Goal: Information Seeking & Learning: Learn about a topic

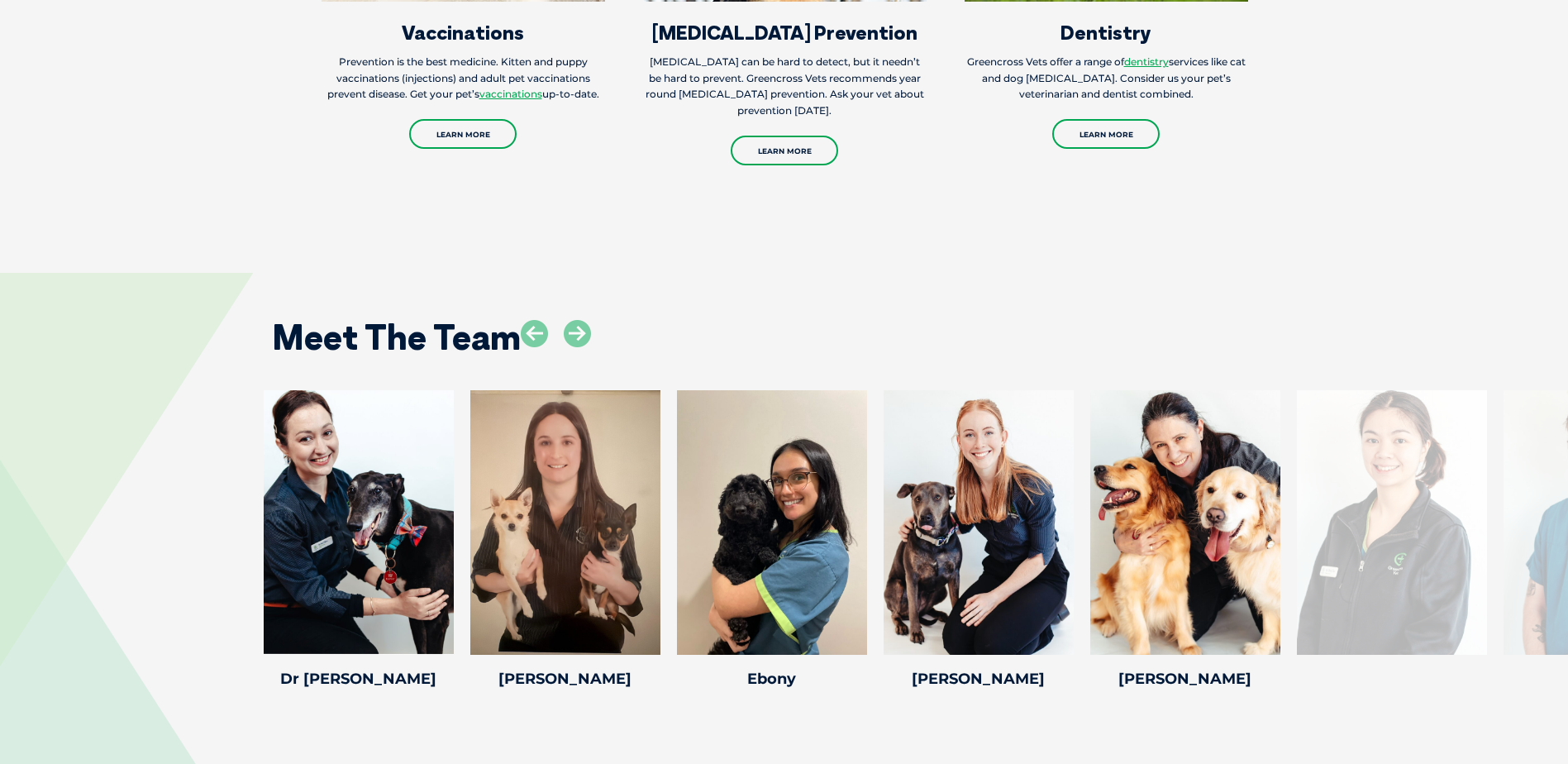
scroll to position [2068, 0]
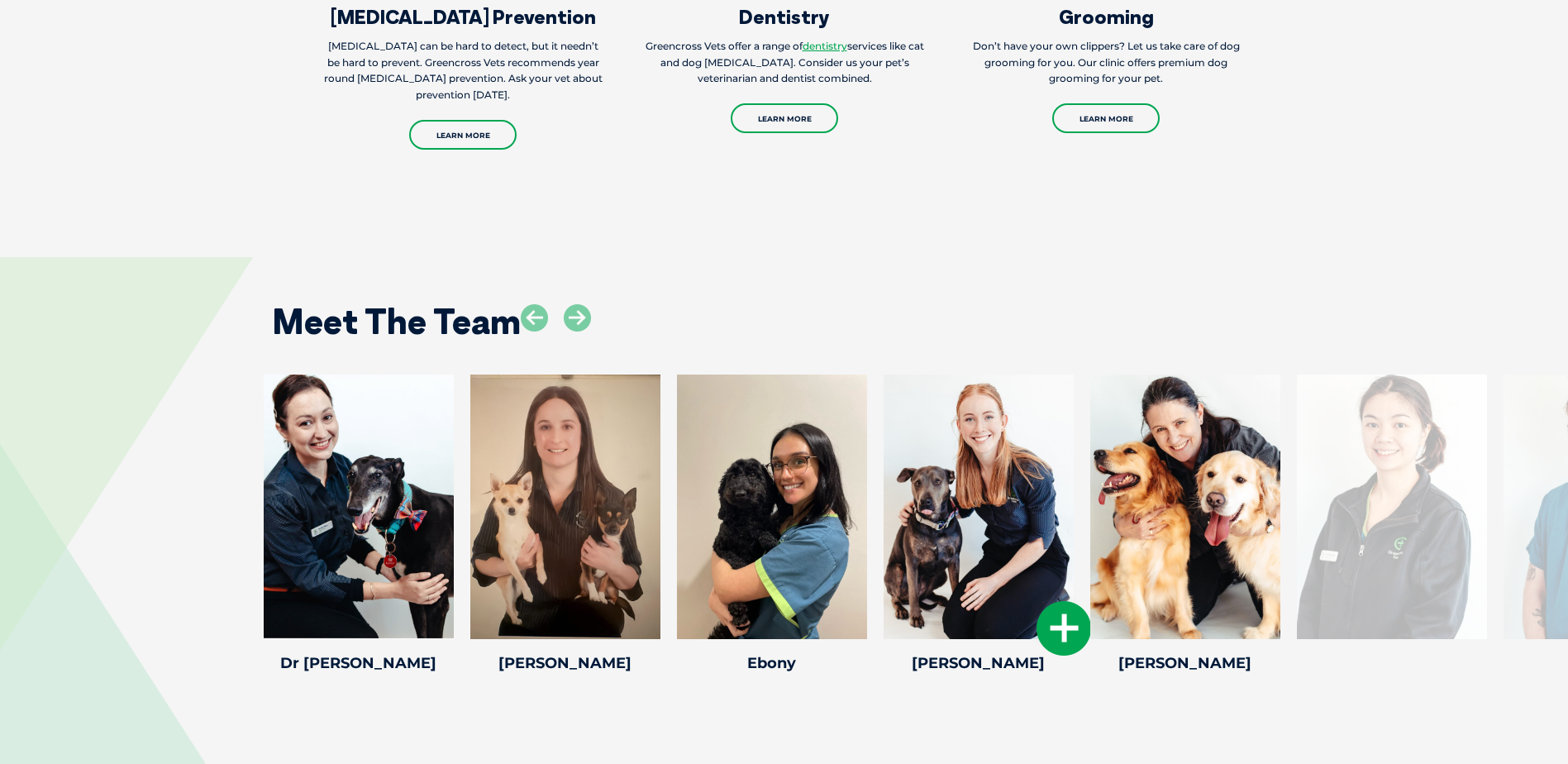
click at [1067, 626] on icon at bounding box center [1064, 629] width 55 height 55
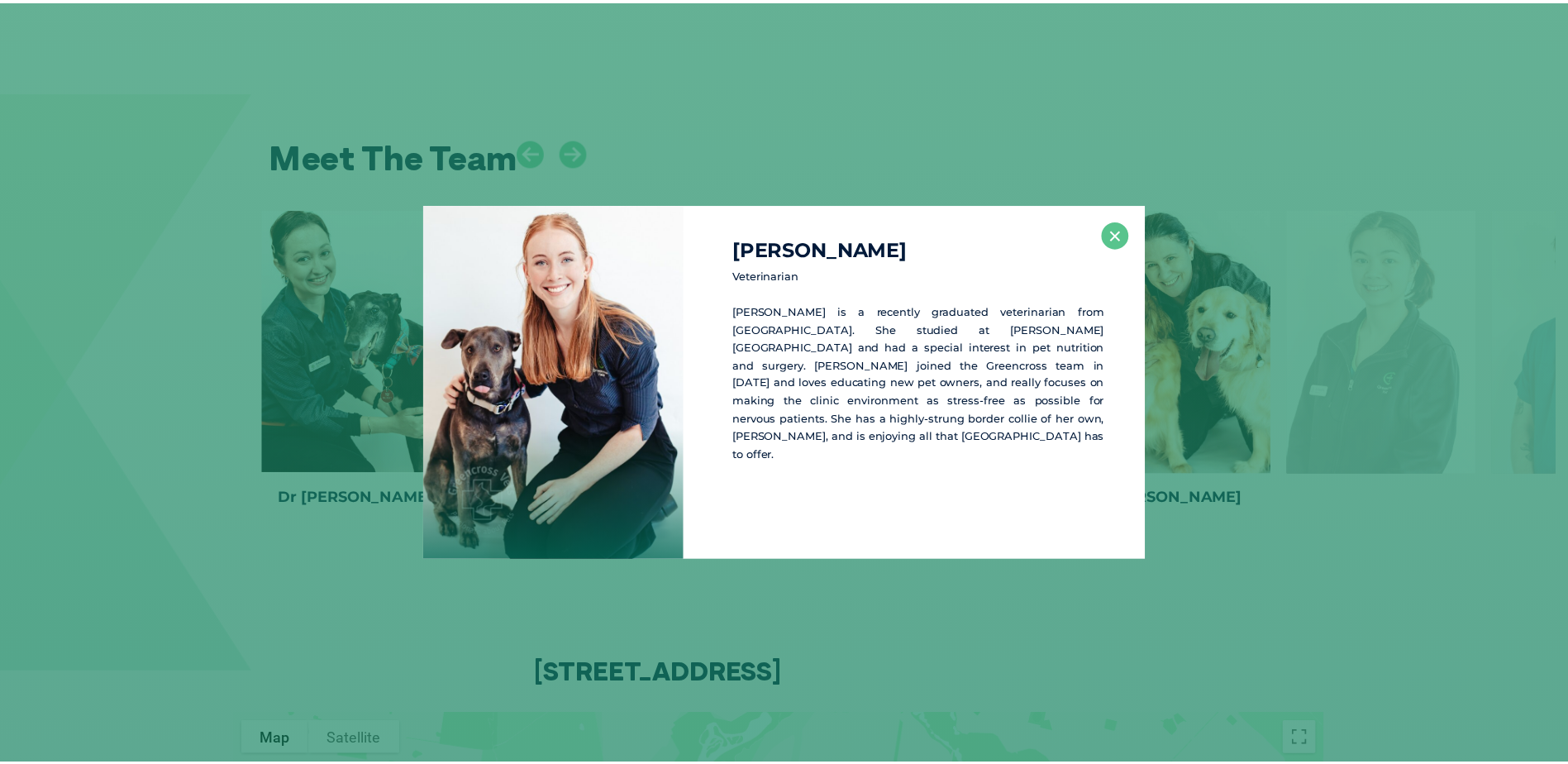
scroll to position [2241, 0]
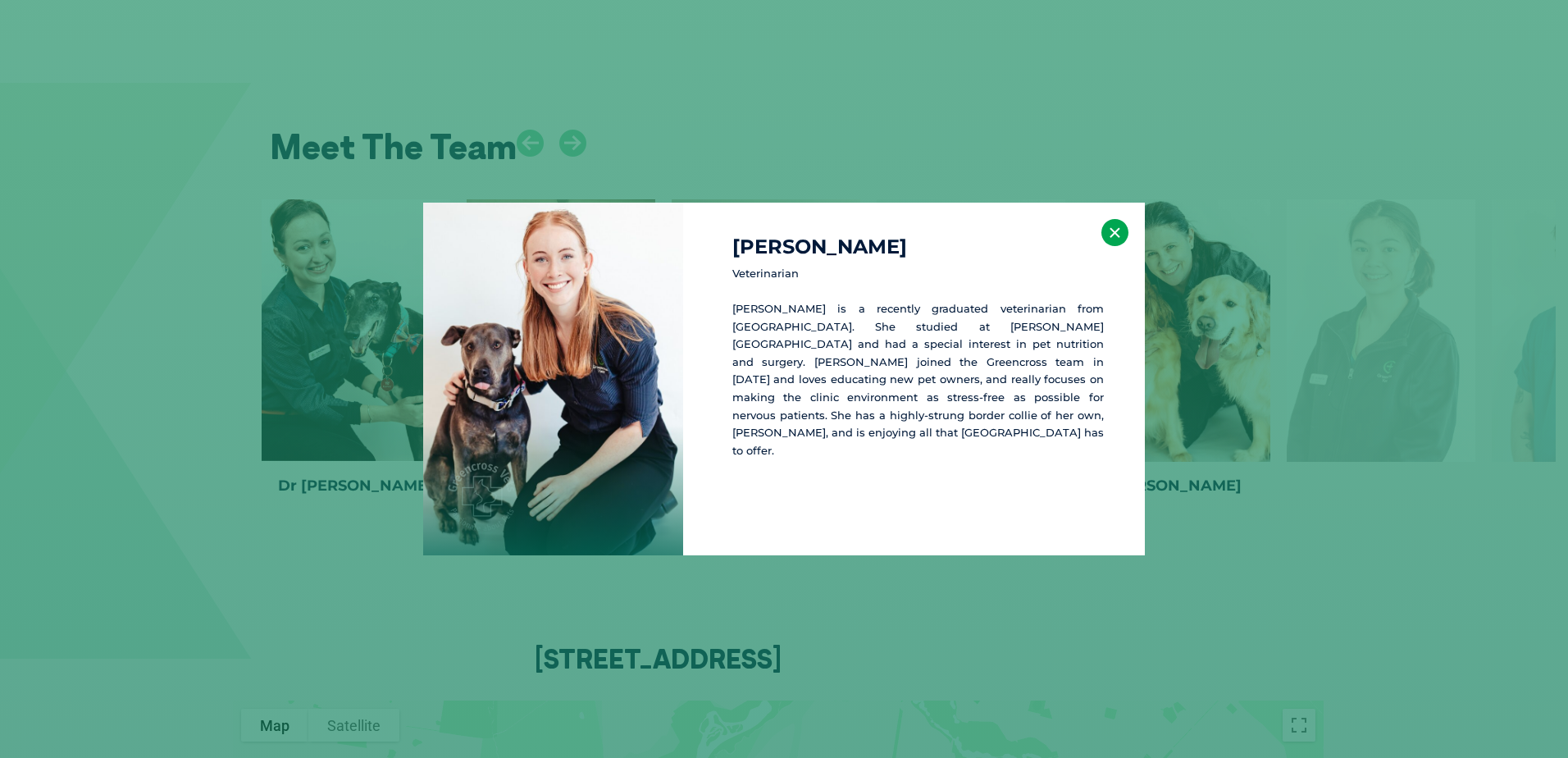
click at [1109, 225] on button "×" at bounding box center [1115, 232] width 27 height 27
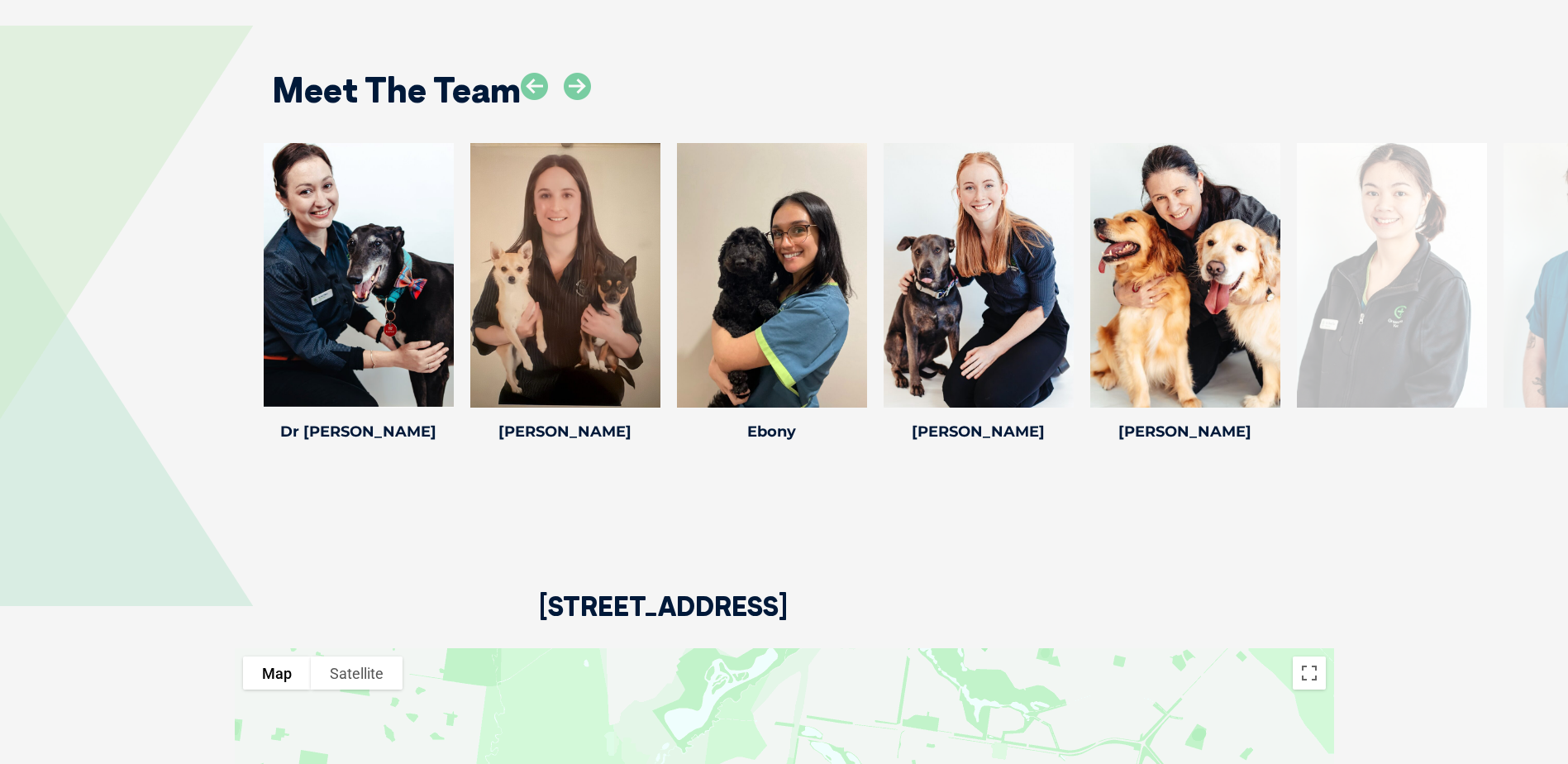
scroll to position [2324, 0]
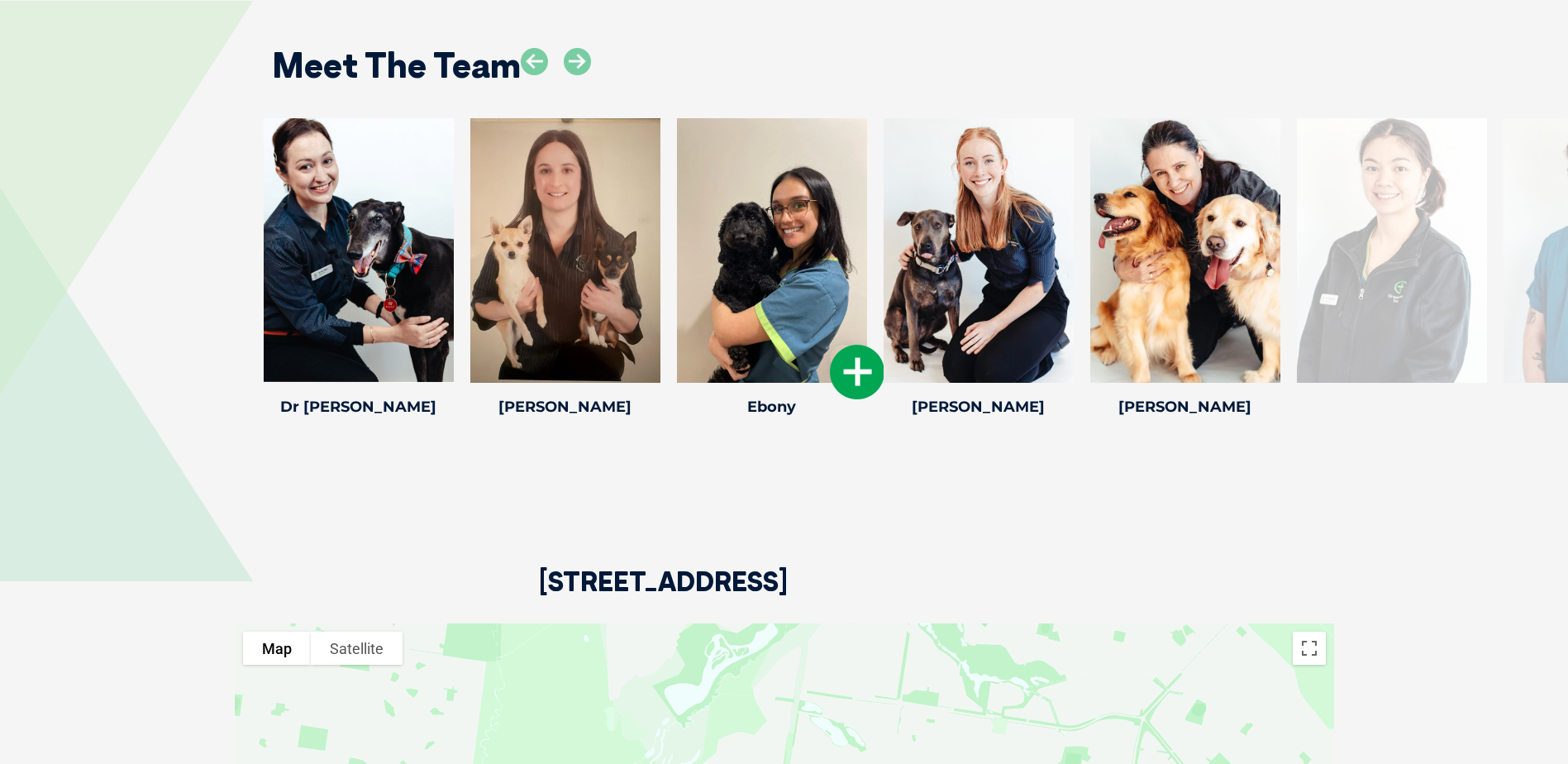
click at [737, 254] on div at bounding box center [772, 250] width 190 height 265
click at [865, 375] on icon at bounding box center [857, 372] width 55 height 55
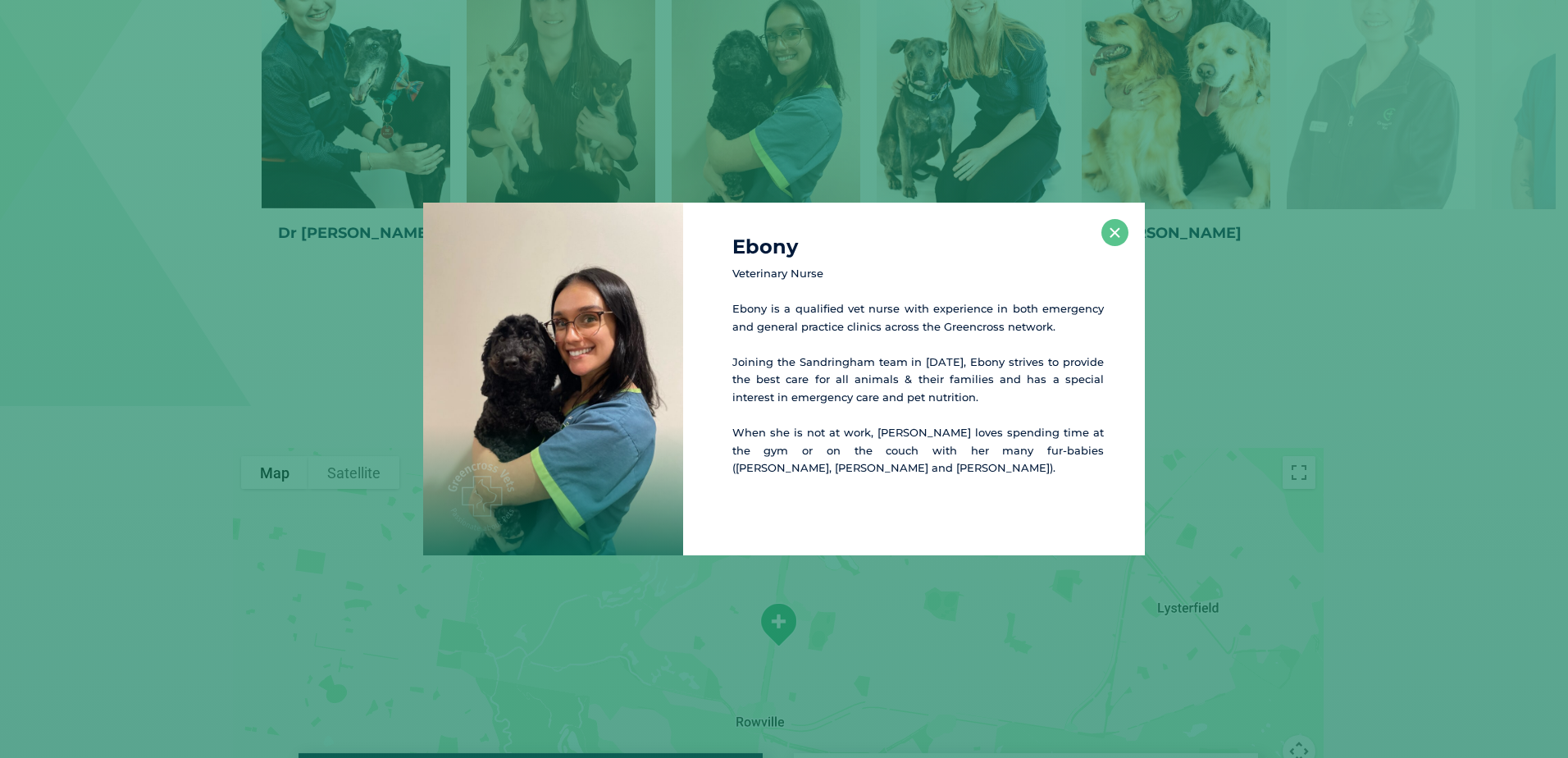
click at [294, 405] on div "Ebony Veterinary [PERSON_NAME] is a qualified vet nurse with experience in both…" at bounding box center [784, 379] width 1555 height 353
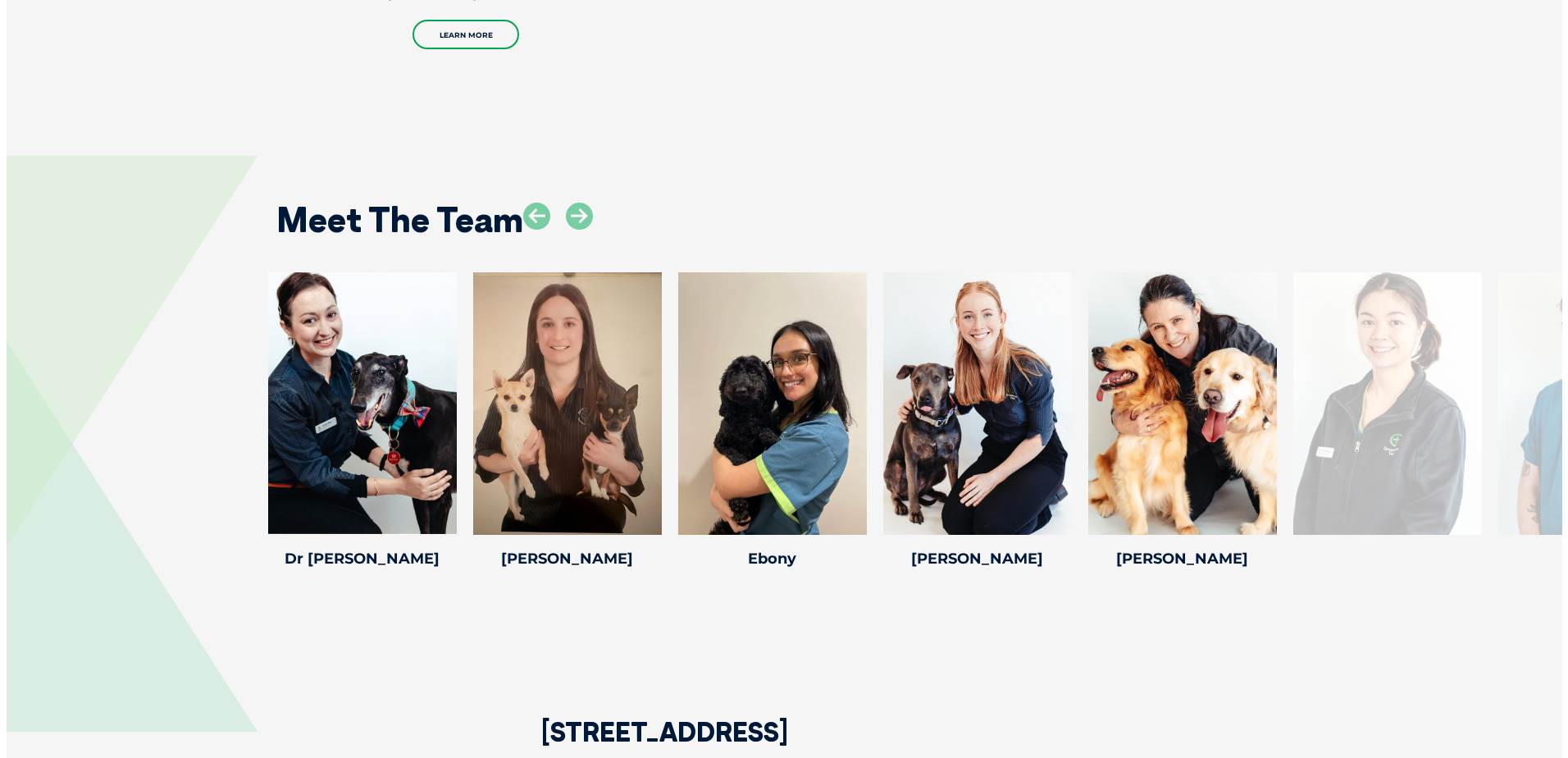
scroll to position [2150, 0]
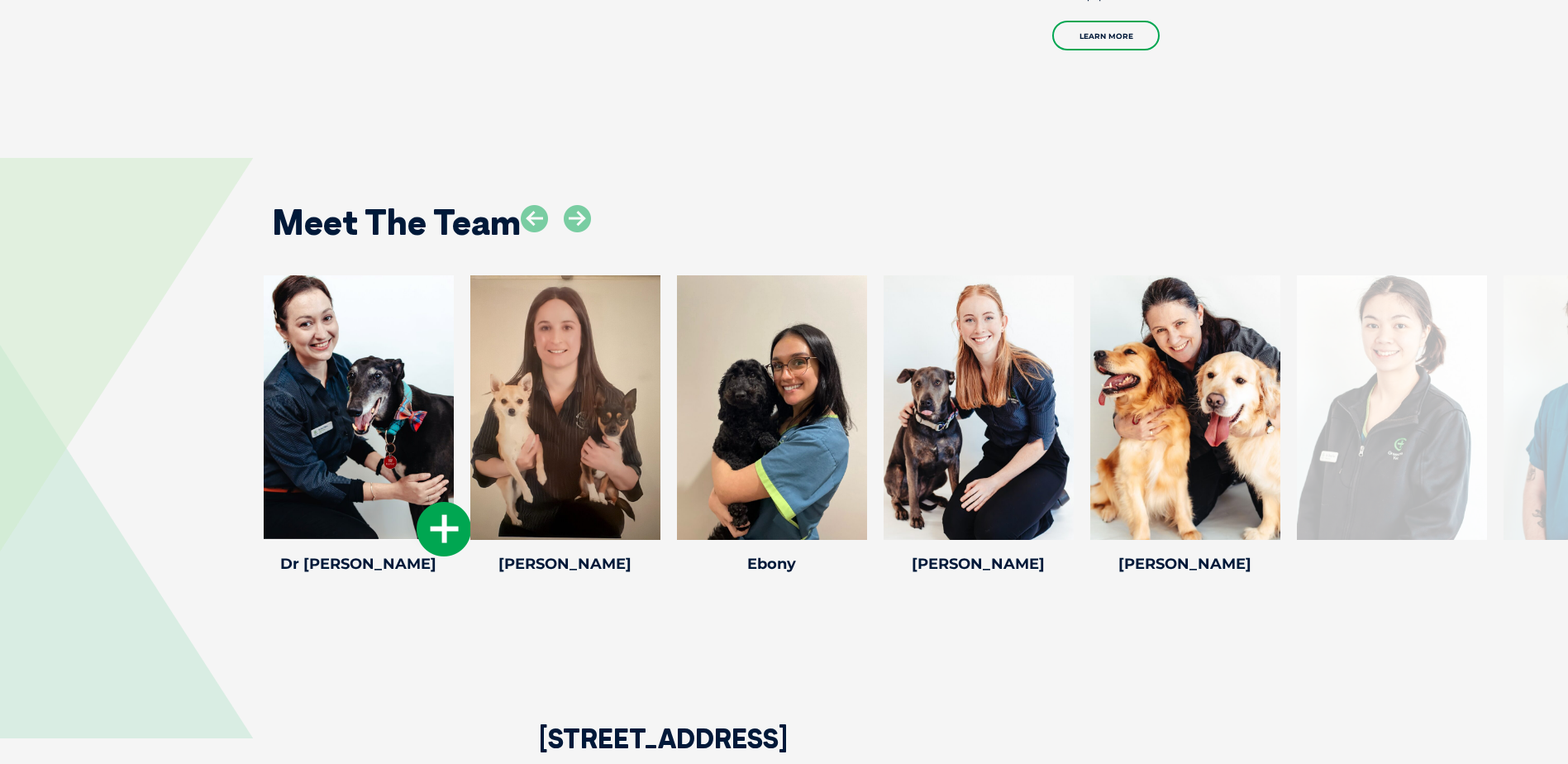
click at [446, 502] on icon at bounding box center [444, 530] width 55 height 55
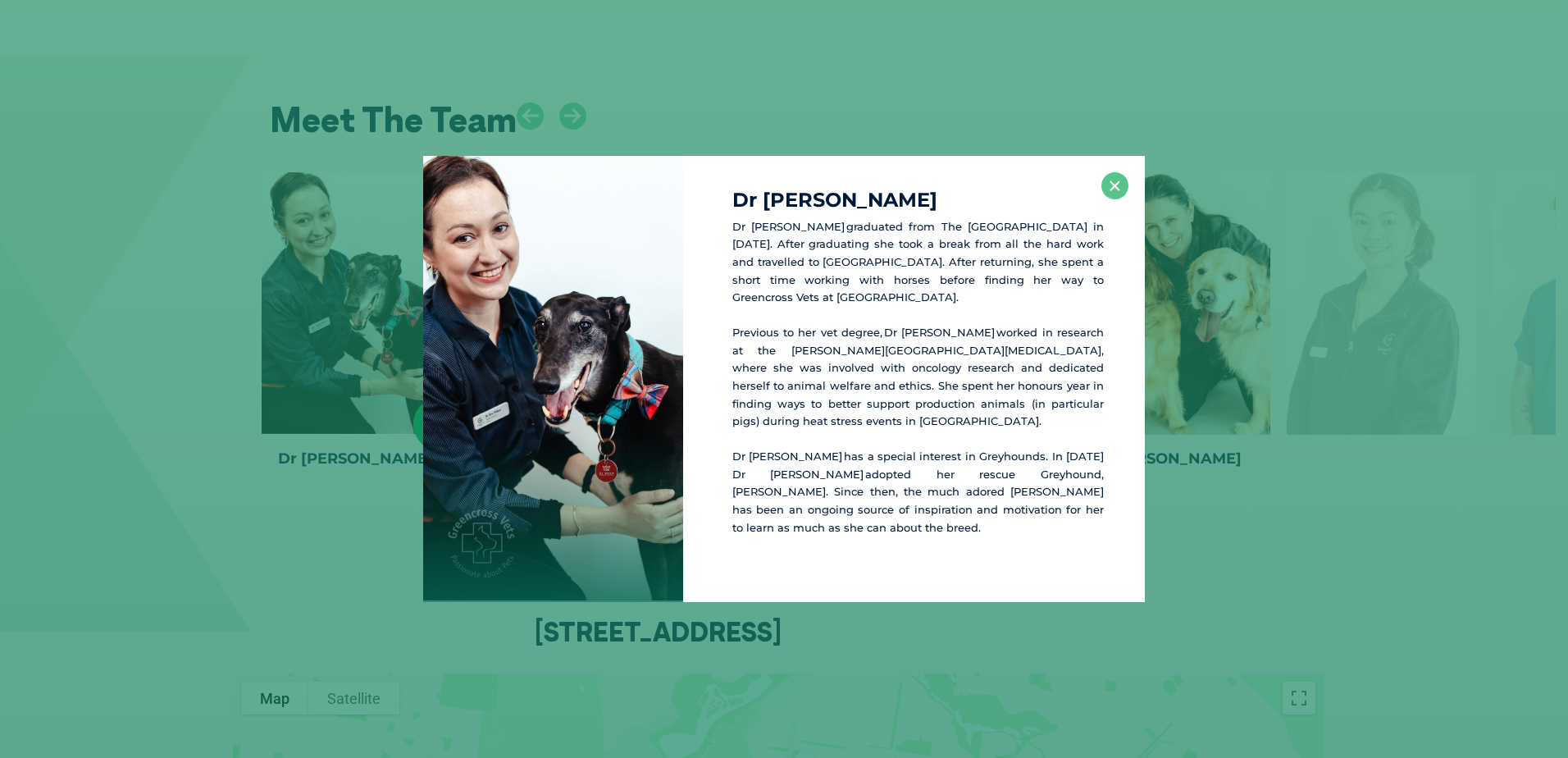
click at [211, 526] on div "Dr [PERSON_NAME] Dr [PERSON_NAME] graduated from The [GEOGRAPHIC_DATA] in [DATE…" at bounding box center [784, 379] width 1555 height 447
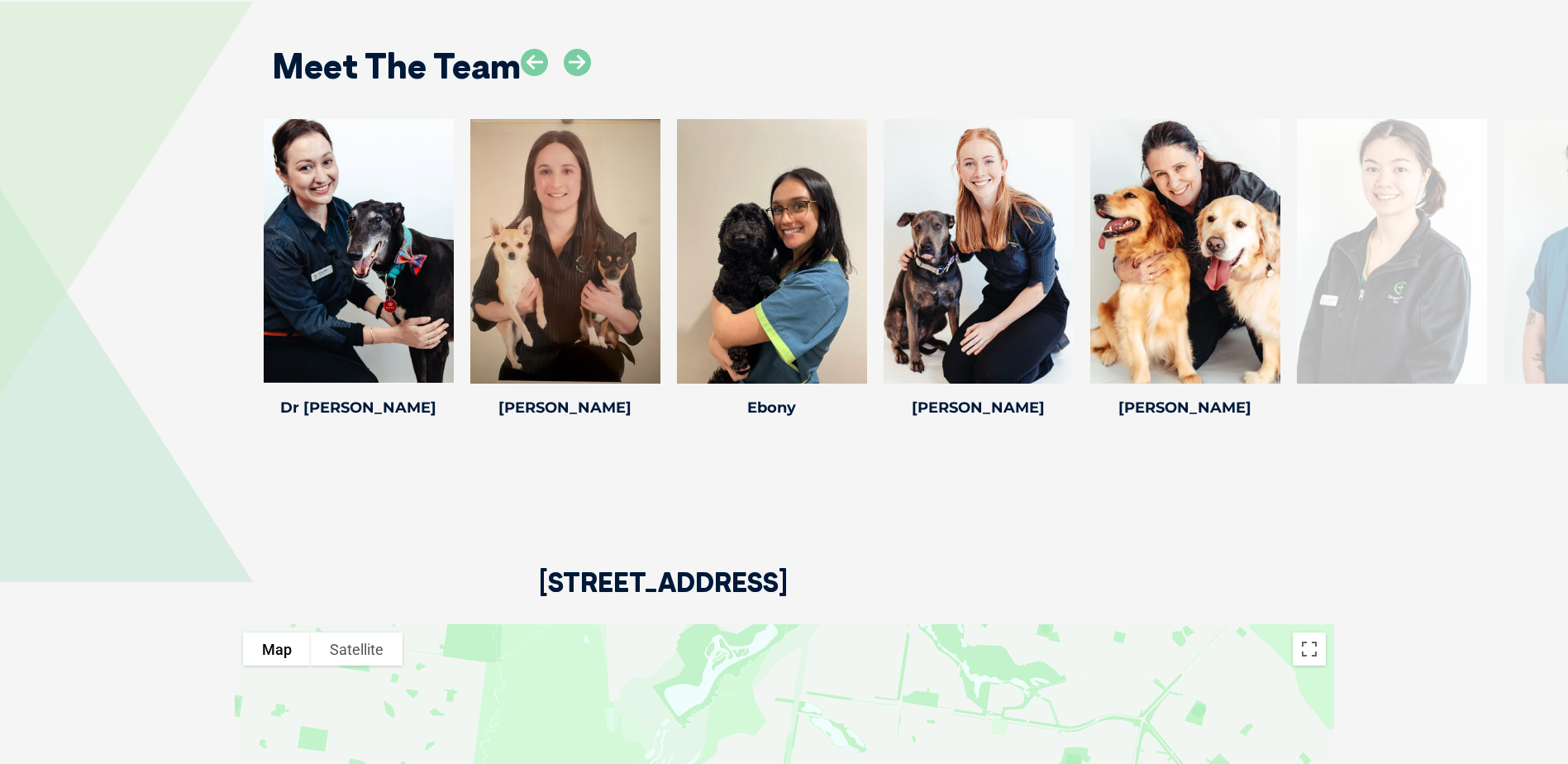
scroll to position [2324, 0]
click at [429, 355] on icon at bounding box center [444, 372] width 55 height 55
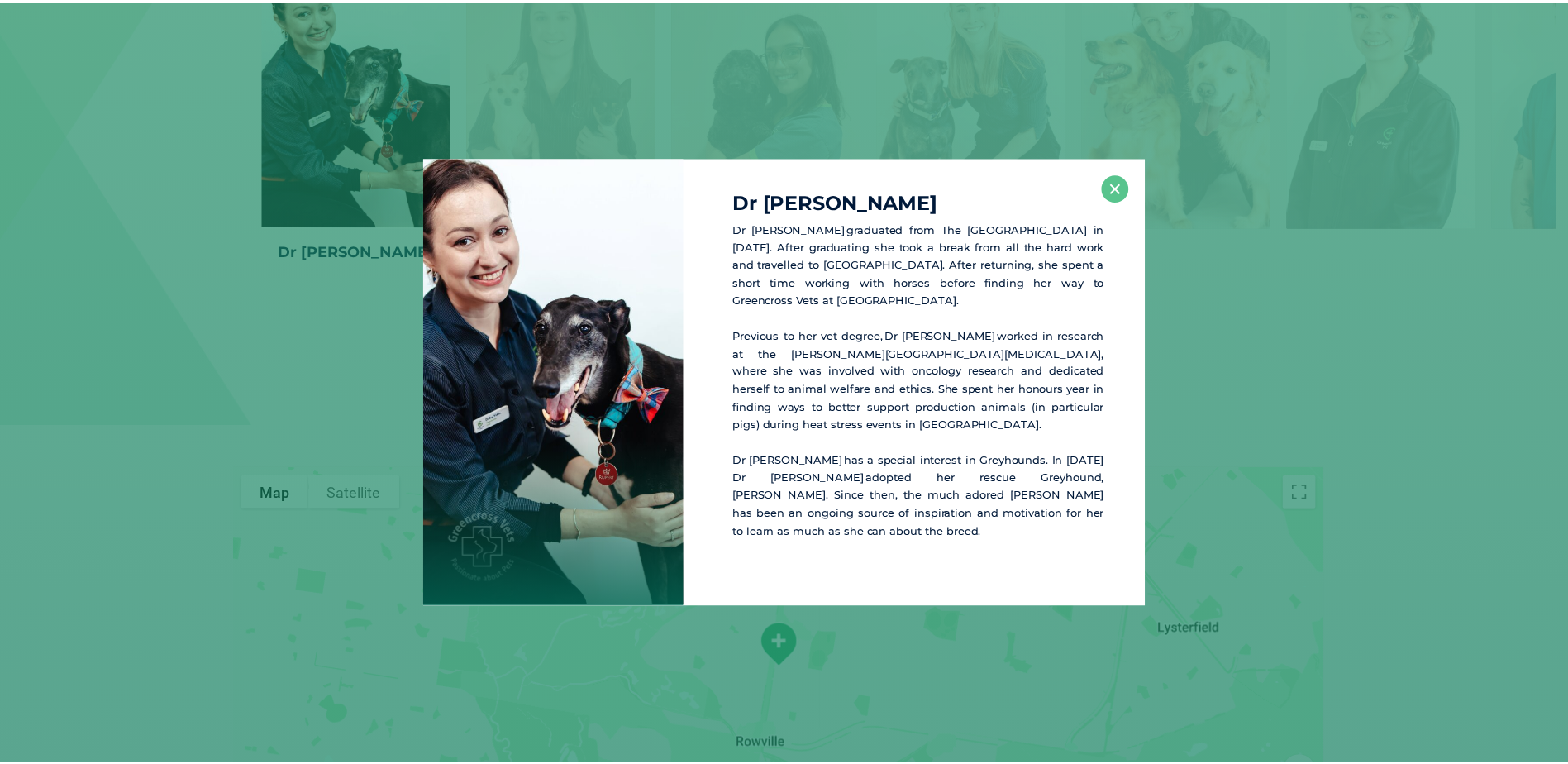
scroll to position [2481, 0]
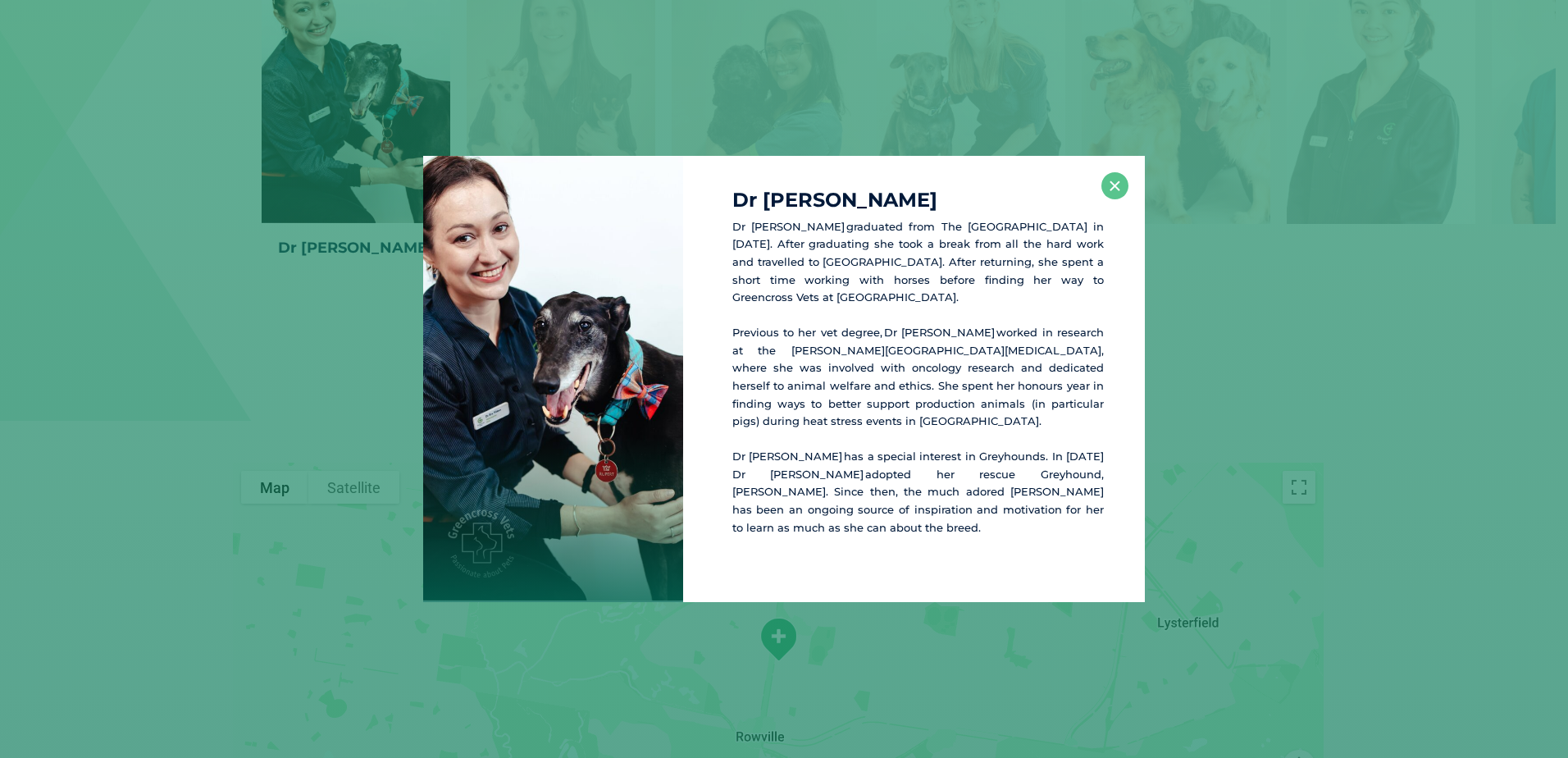
click at [157, 404] on div "Dr [PERSON_NAME] Dr [PERSON_NAME] graduated from The [GEOGRAPHIC_DATA] in [DATE…" at bounding box center [784, 379] width 1555 height 447
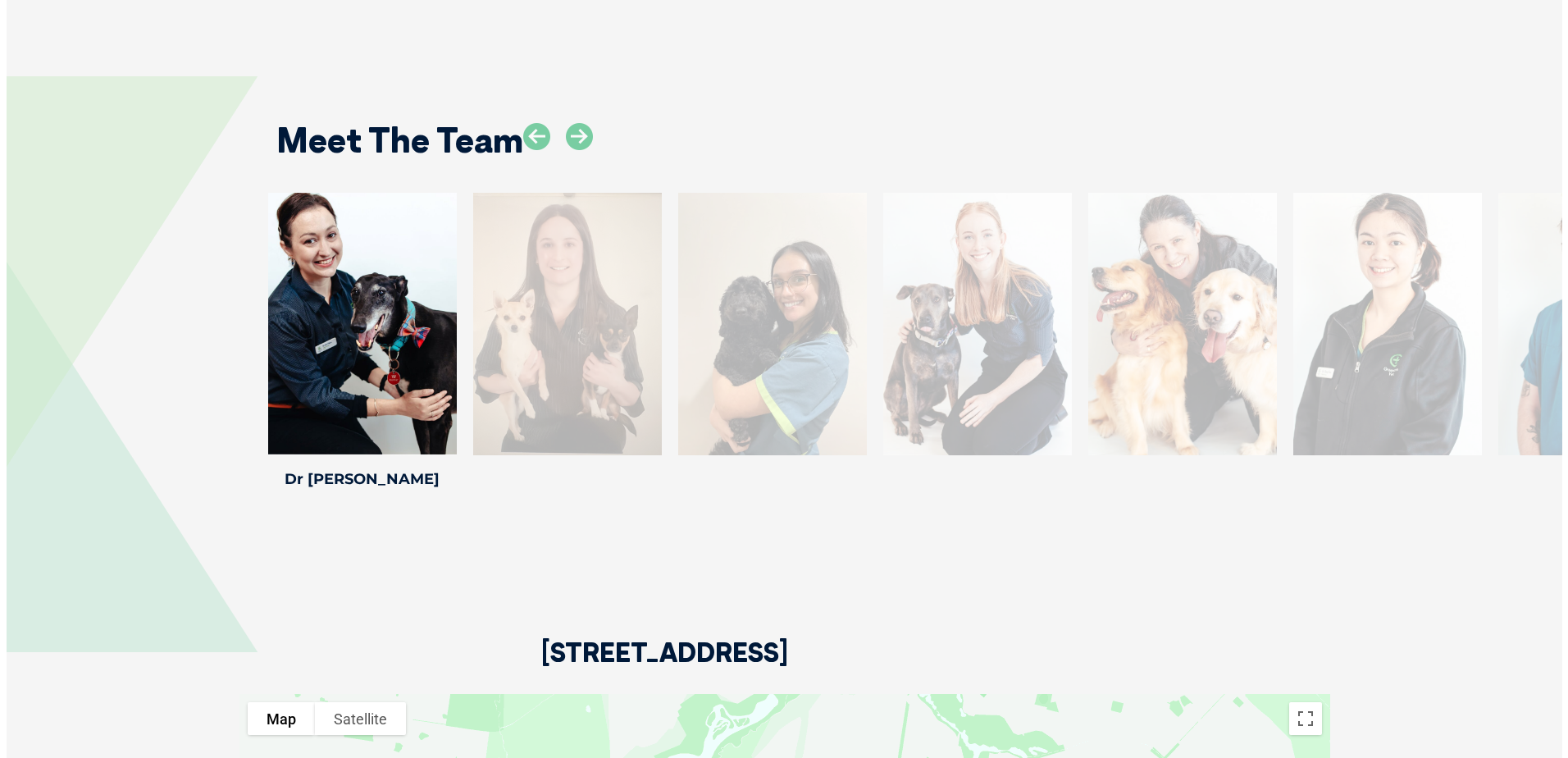
scroll to position [2216, 0]
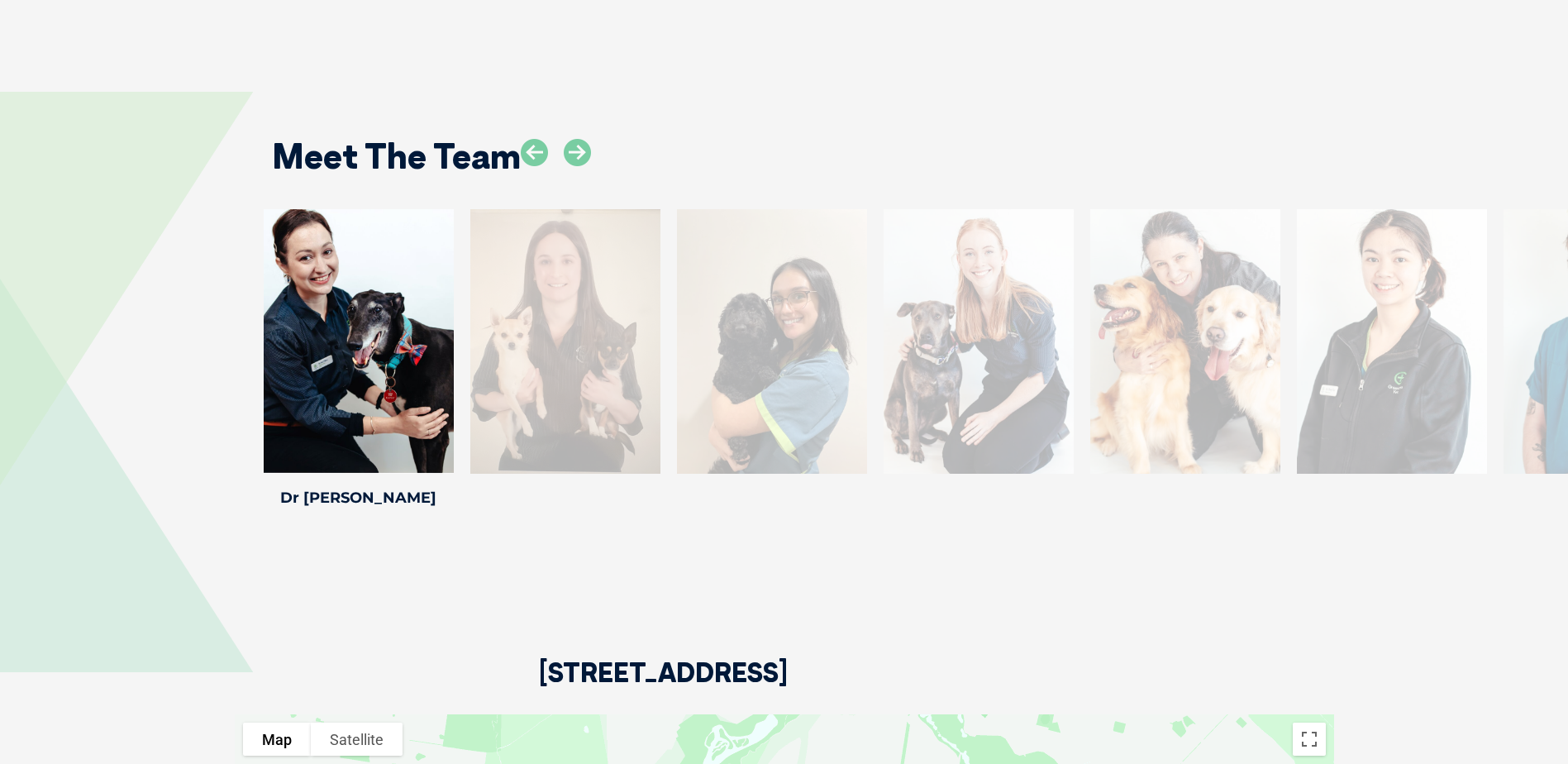
click at [1225, 330] on div at bounding box center [1185, 341] width 190 height 265
click at [612, 388] on div at bounding box center [565, 341] width 190 height 265
click at [580, 139] on icon at bounding box center [577, 152] width 27 height 27
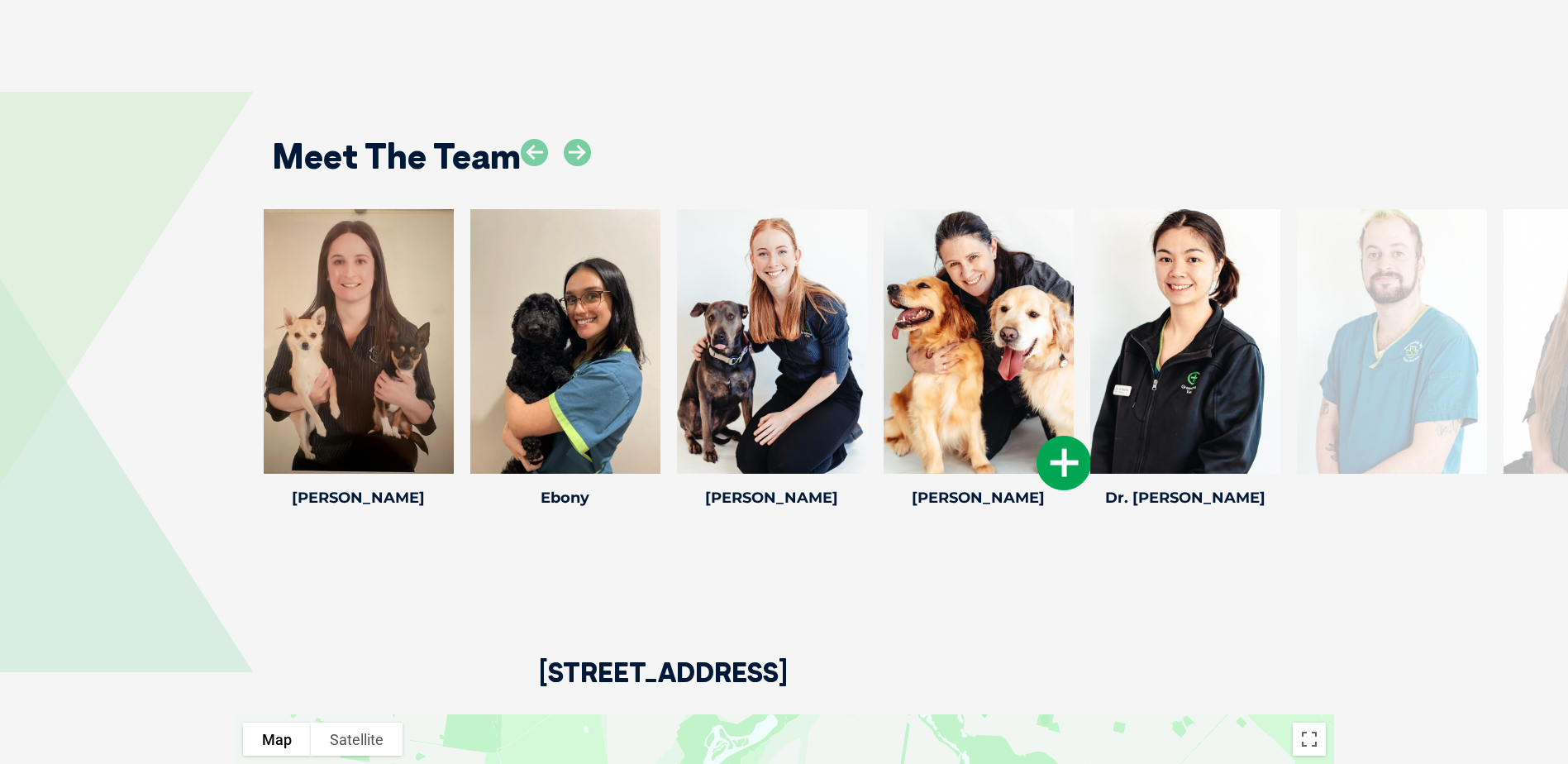
click at [1055, 442] on icon at bounding box center [1064, 463] width 55 height 55
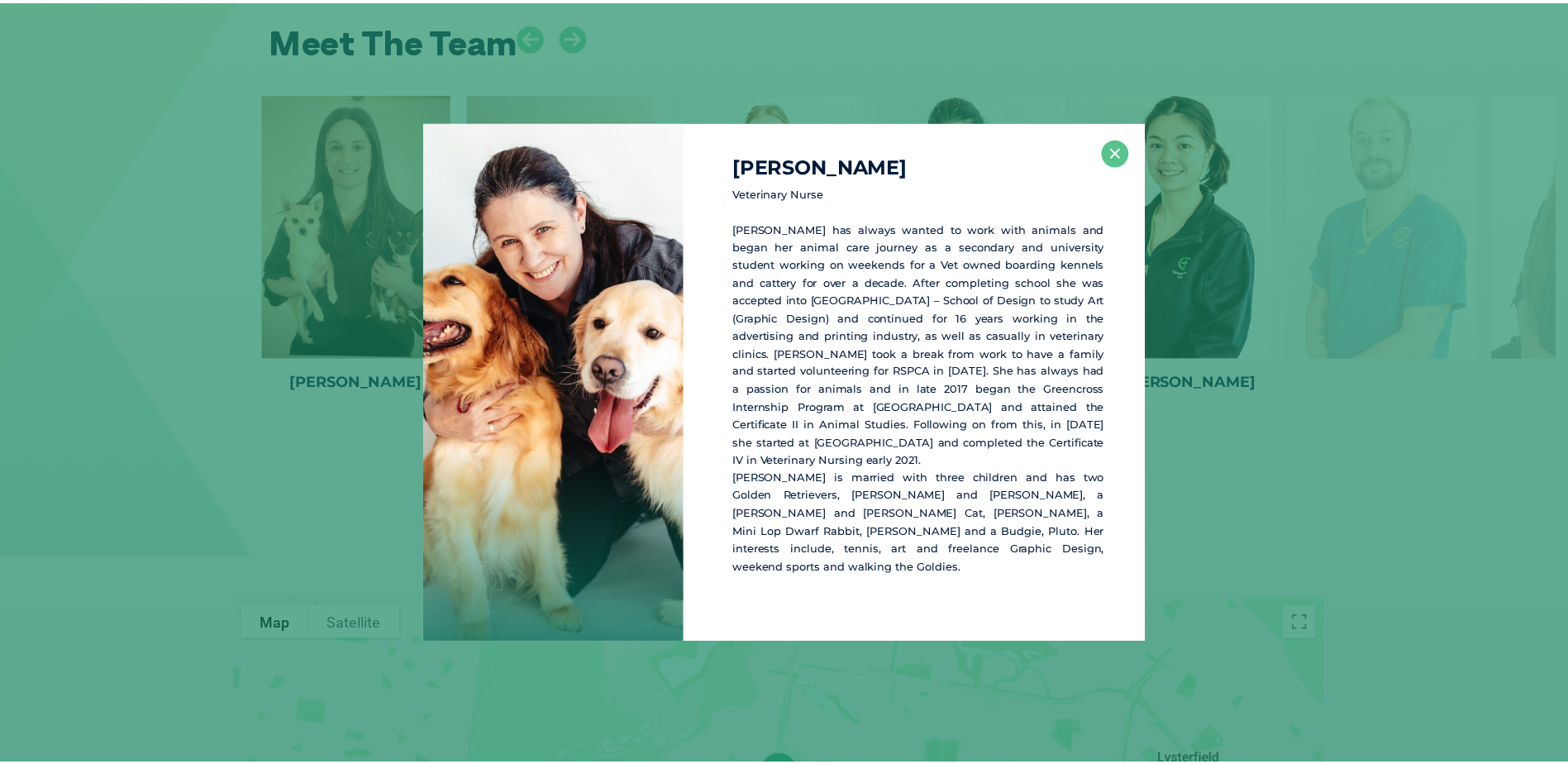
scroll to position [2354, 0]
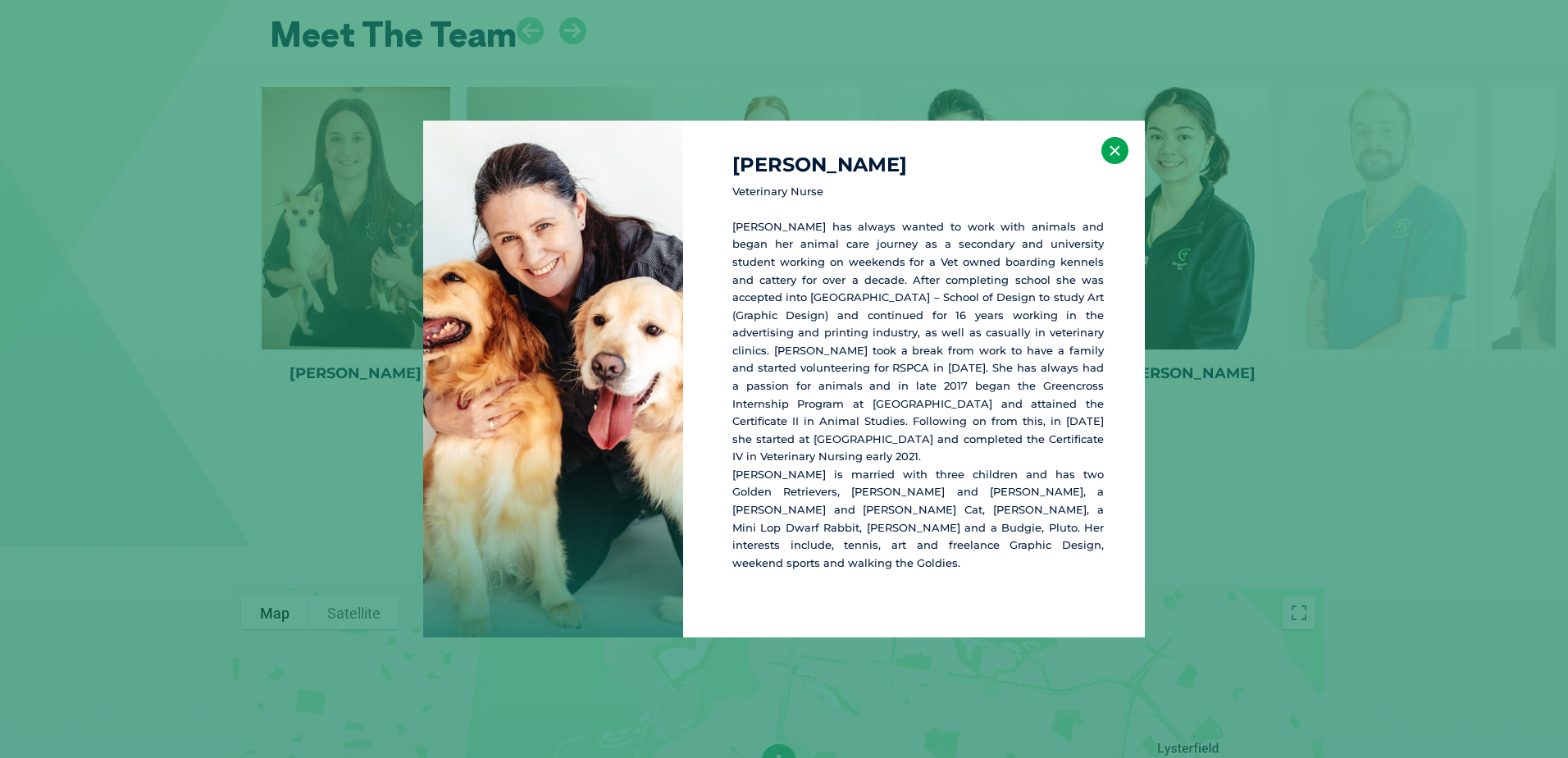
click at [1114, 164] on button "×" at bounding box center [1115, 150] width 27 height 27
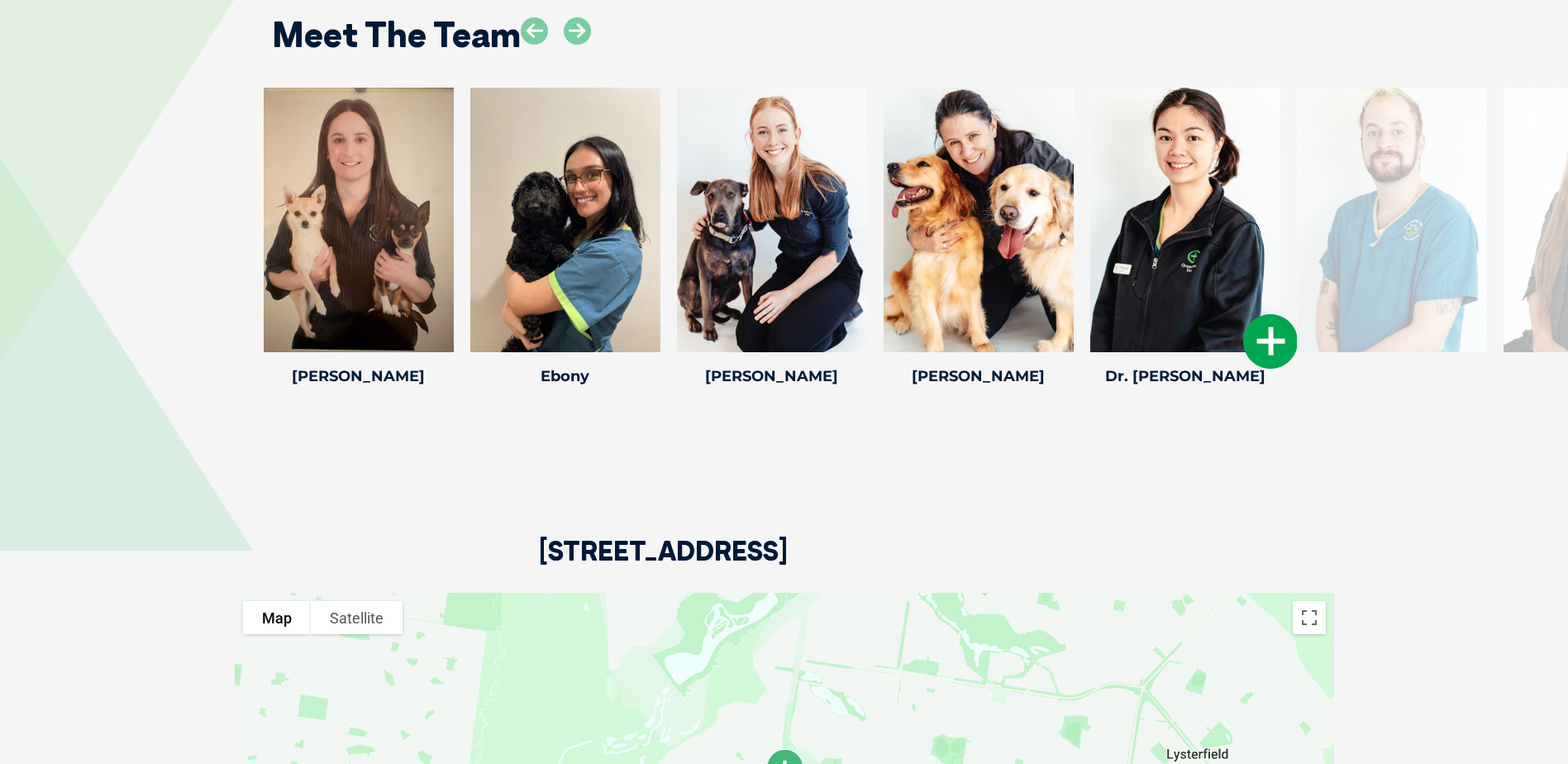
click at [1262, 314] on icon at bounding box center [1271, 341] width 55 height 55
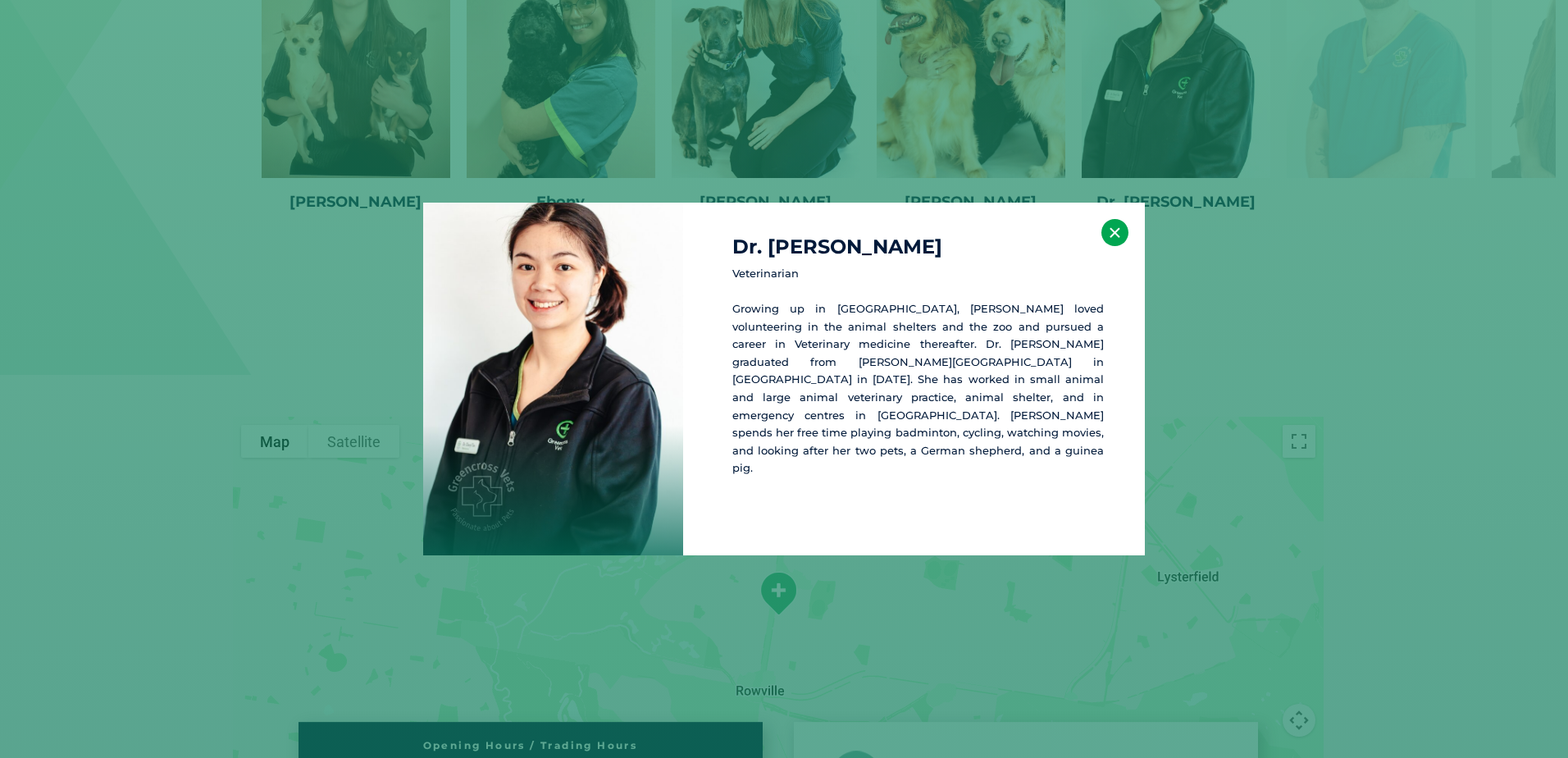
click at [1104, 233] on button "×" at bounding box center [1115, 232] width 27 height 27
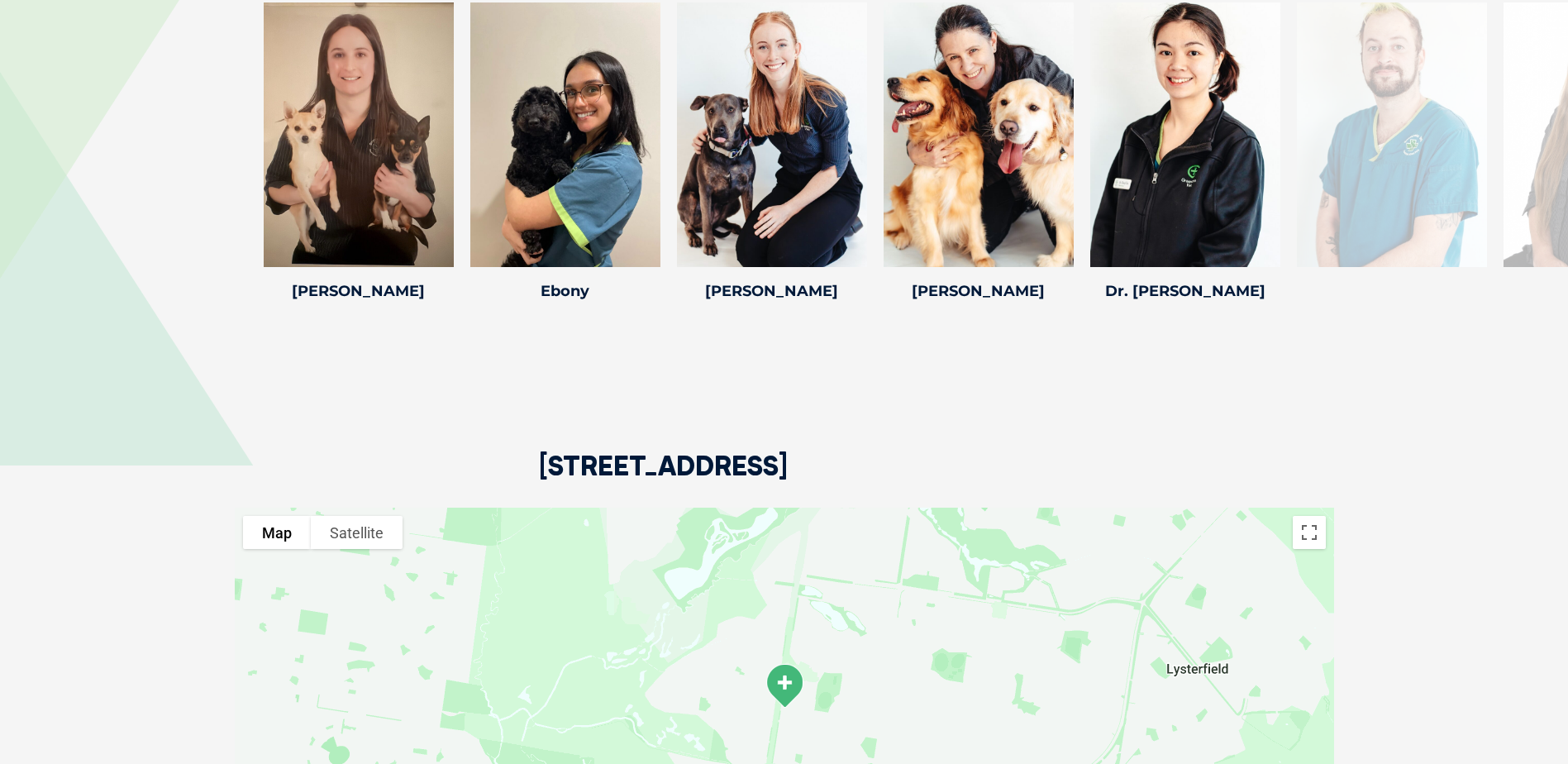
scroll to position [2280, 0]
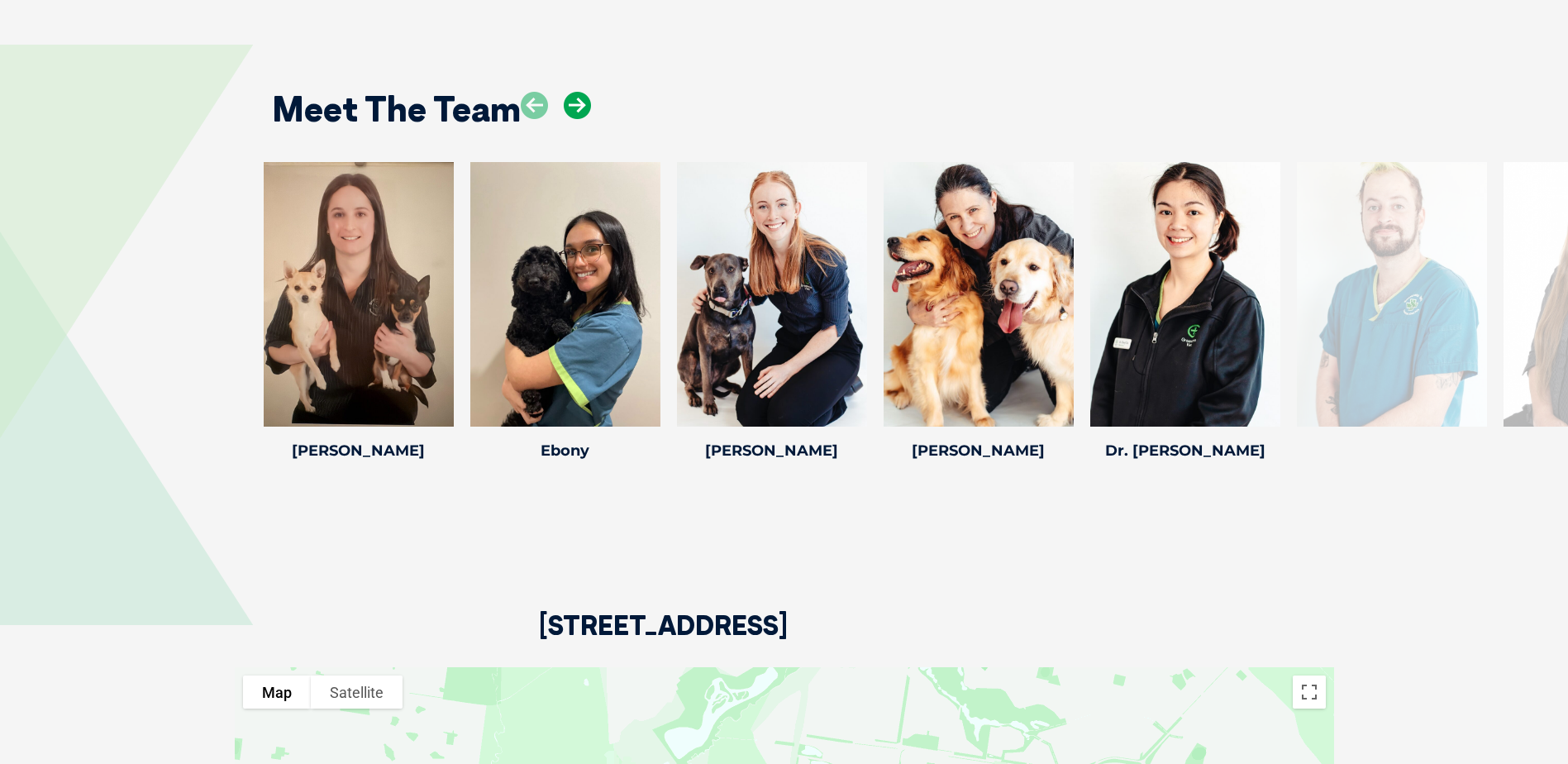
click at [584, 92] on icon at bounding box center [577, 105] width 27 height 27
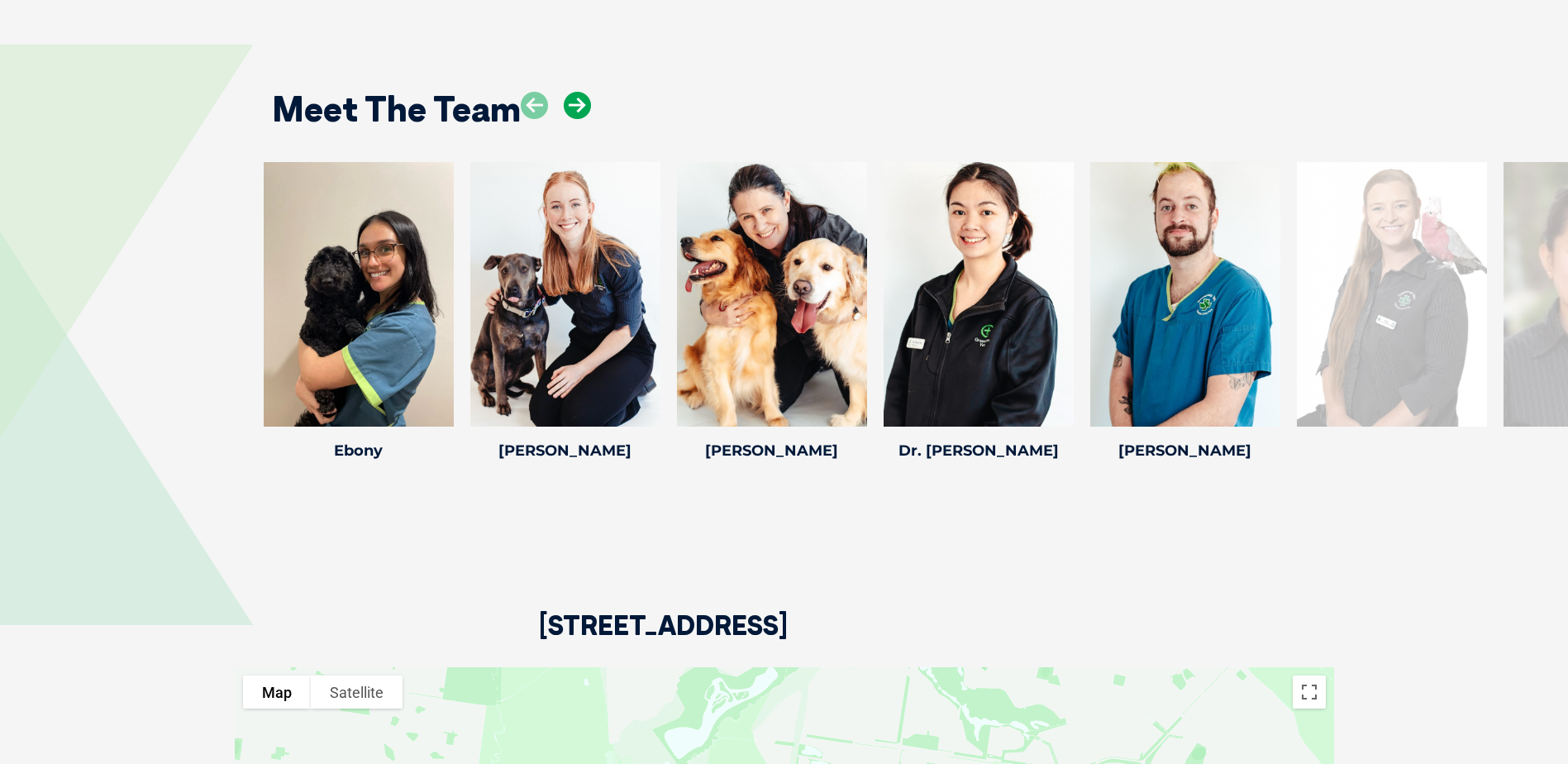
click at [583, 92] on icon at bounding box center [577, 105] width 27 height 27
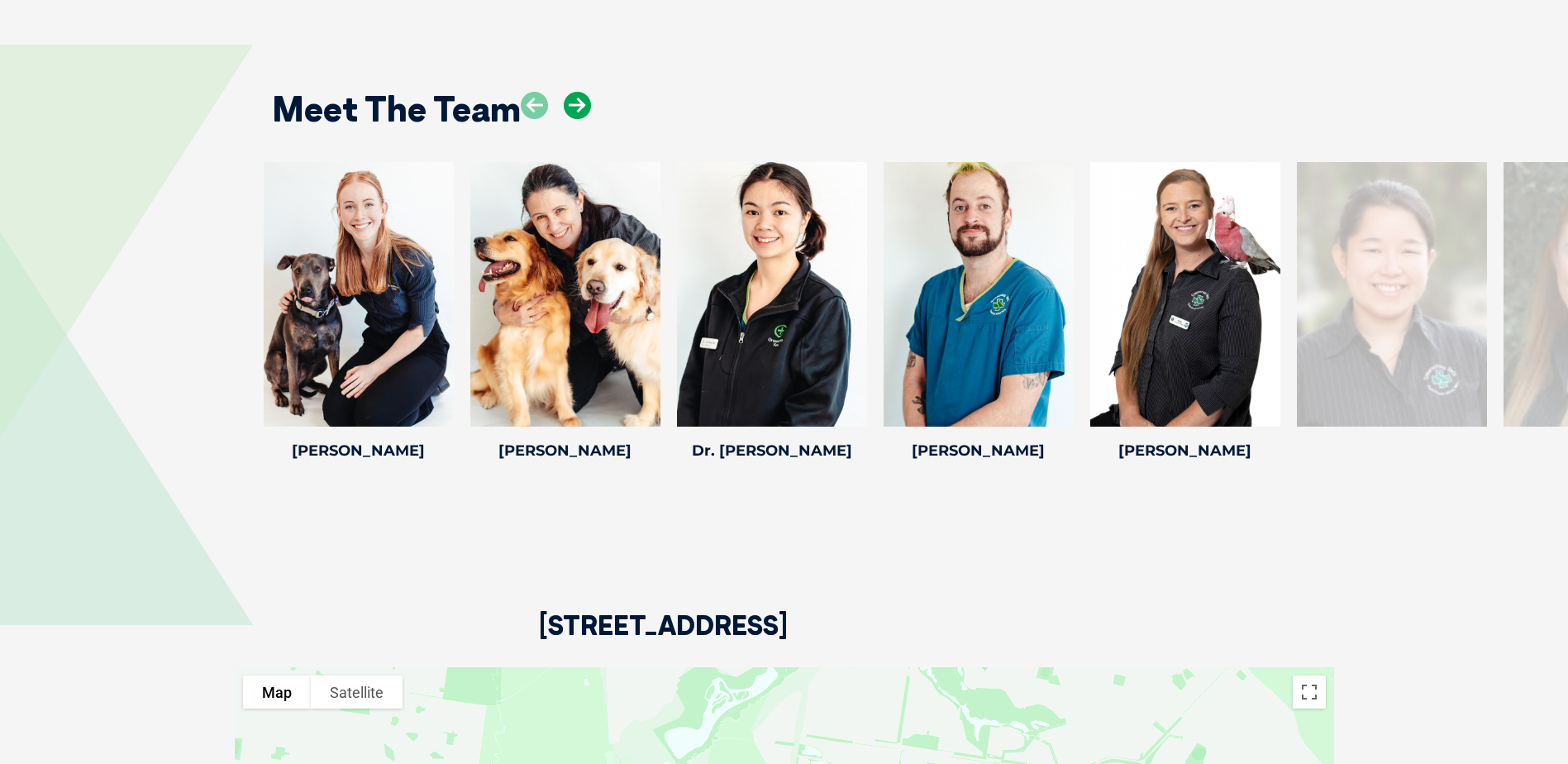
click at [581, 92] on icon at bounding box center [577, 105] width 27 height 27
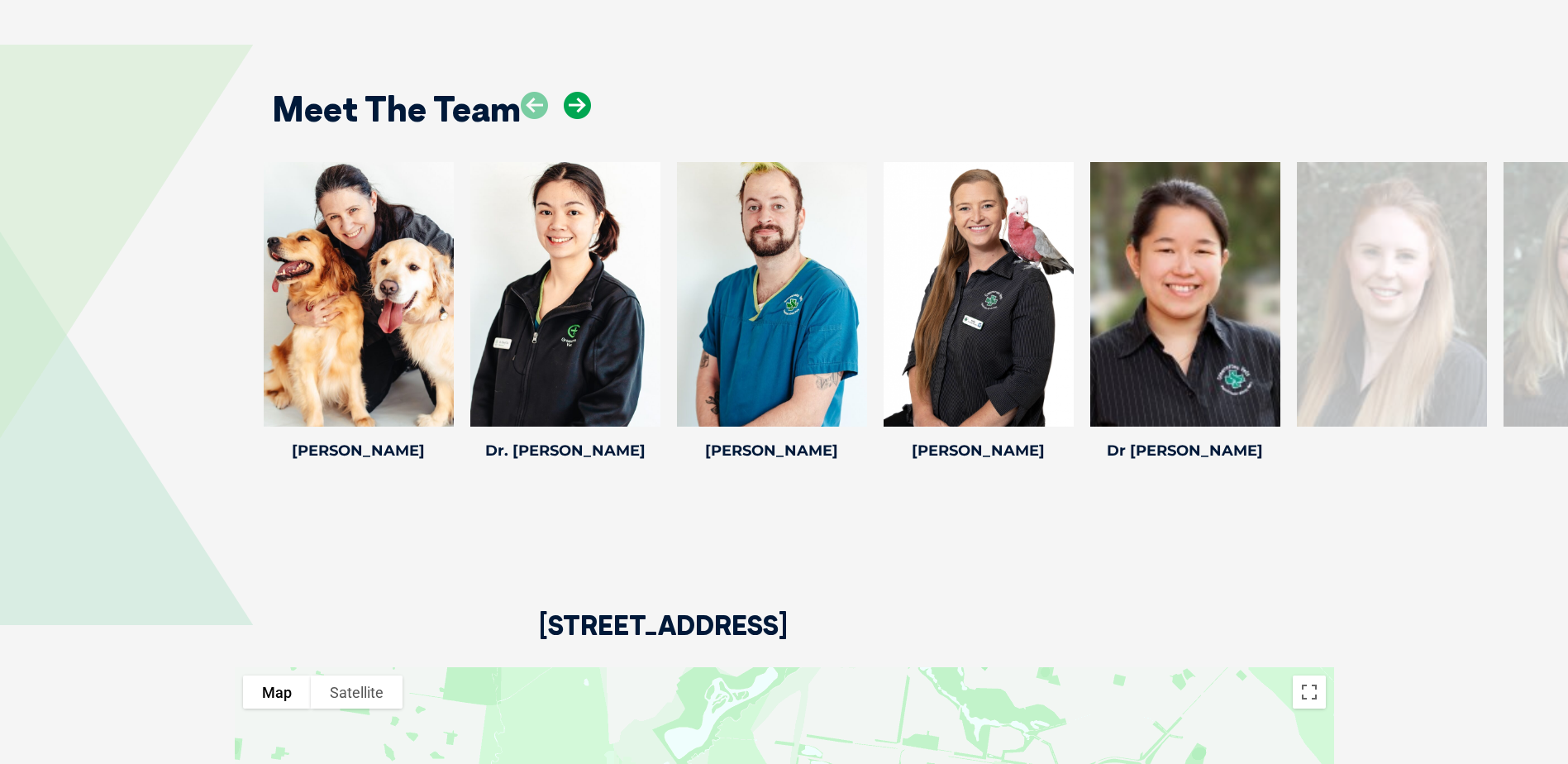
click at [581, 92] on icon at bounding box center [577, 105] width 27 height 27
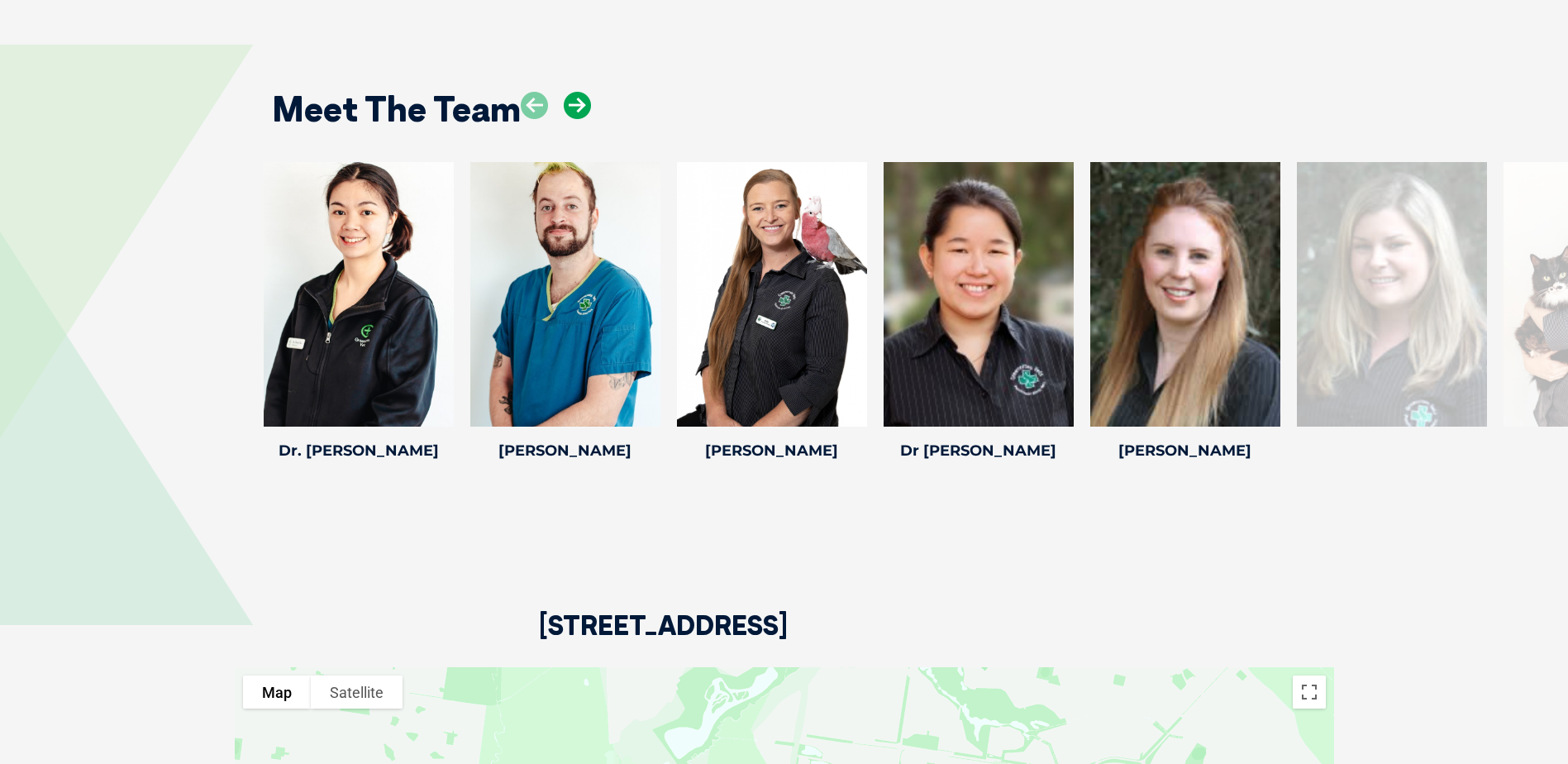
click at [581, 92] on icon at bounding box center [577, 105] width 27 height 27
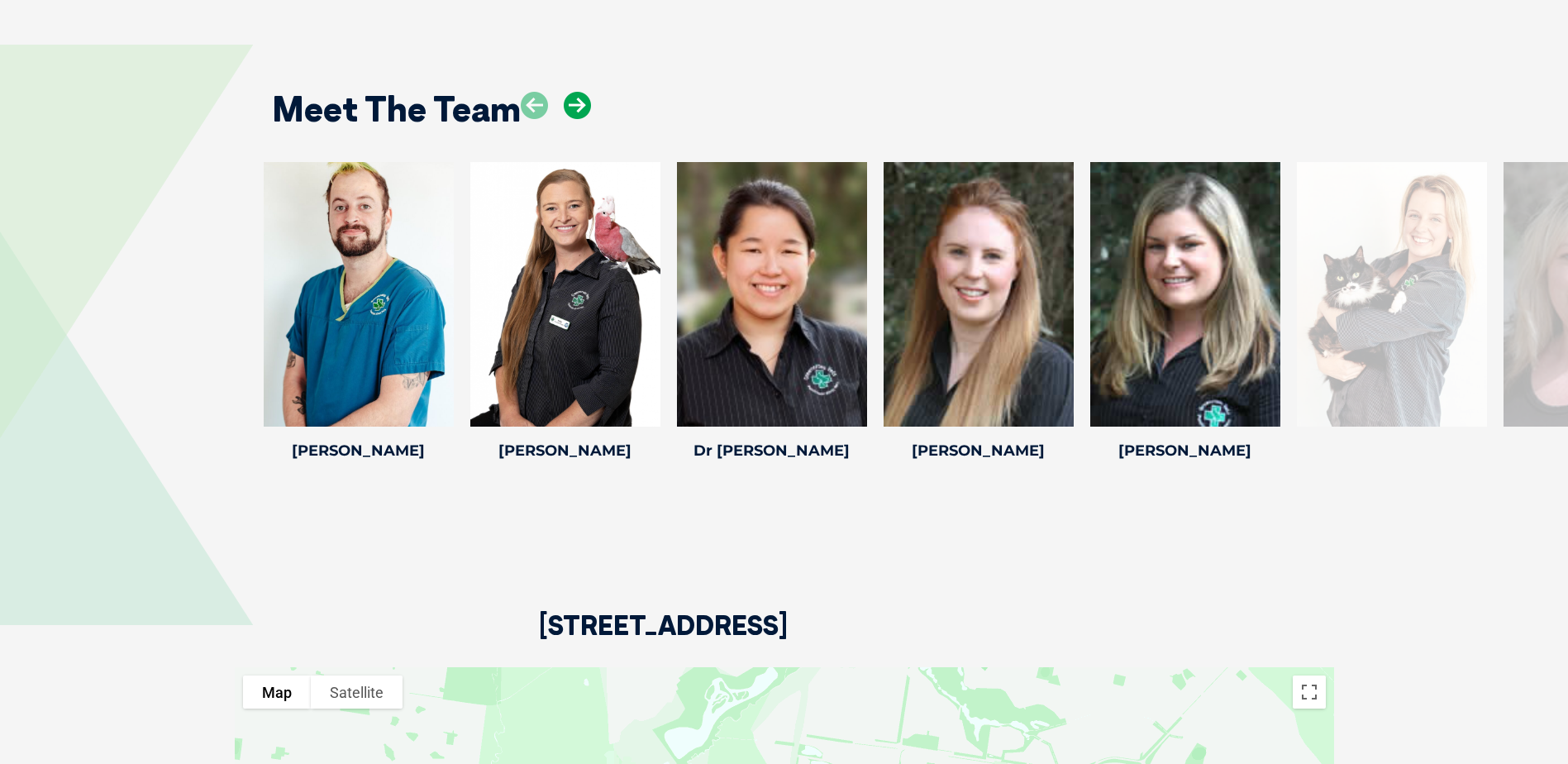
click at [581, 92] on icon at bounding box center [577, 105] width 27 height 27
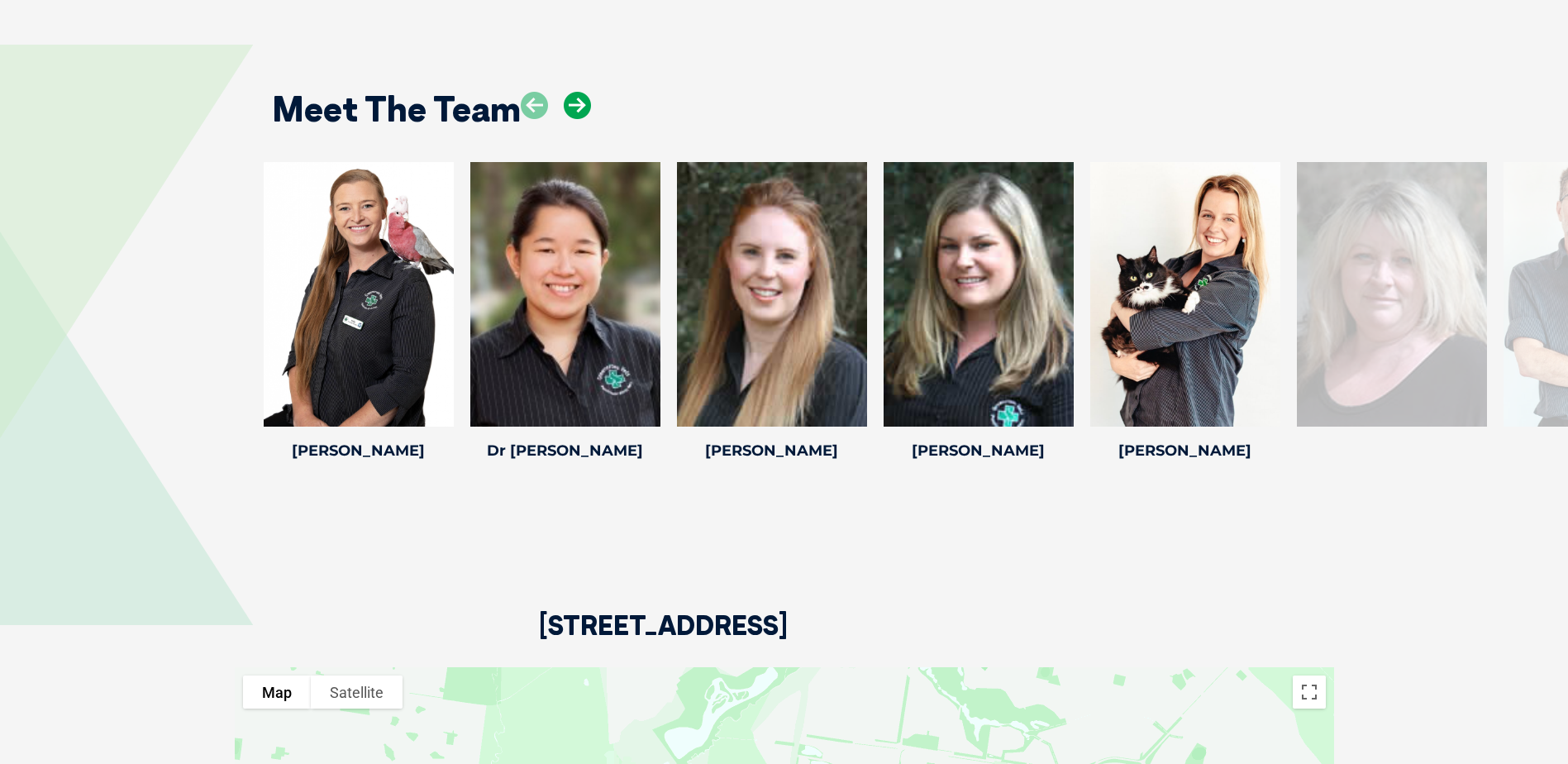
click at [581, 92] on icon at bounding box center [577, 105] width 27 height 27
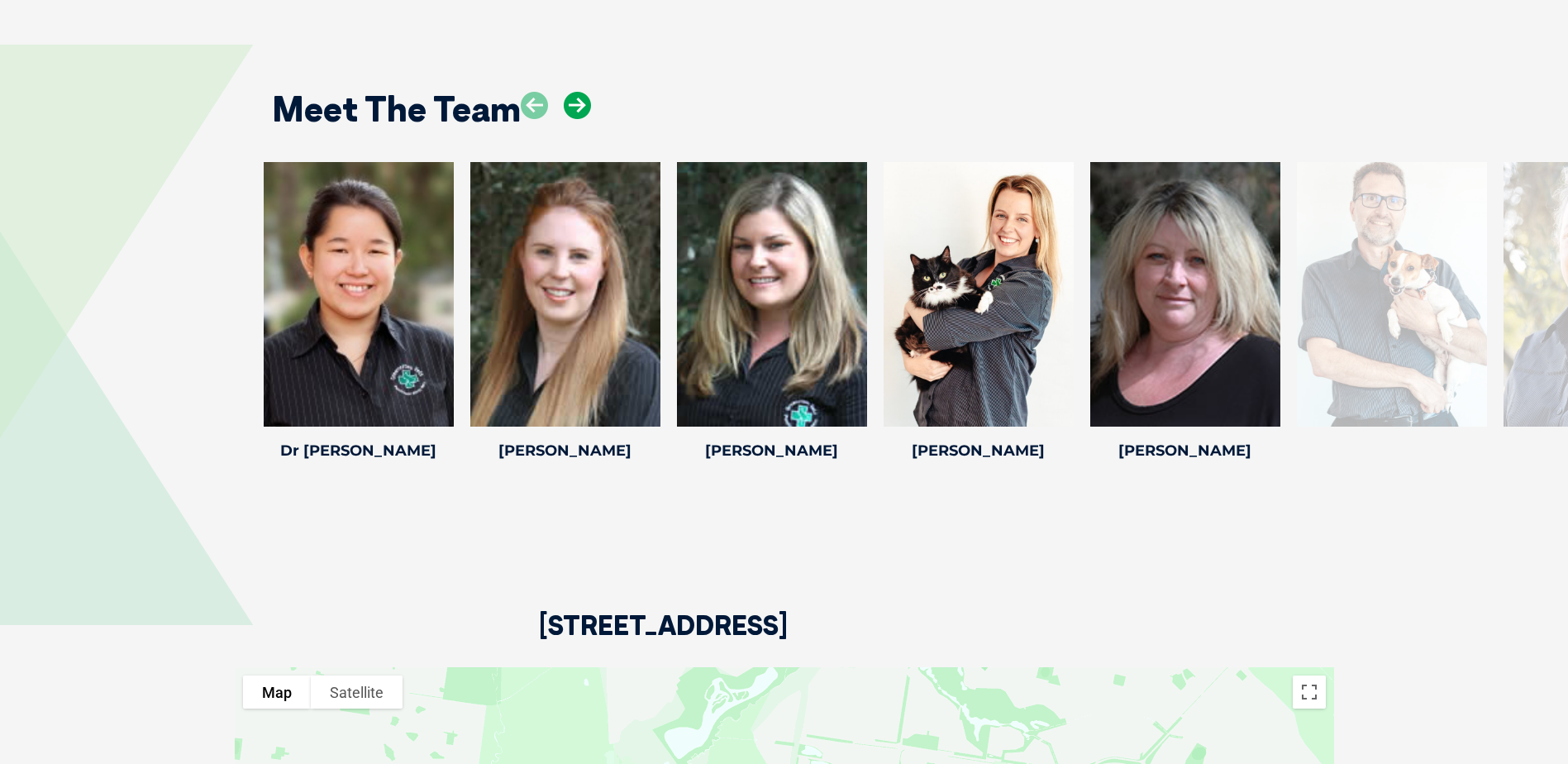
click at [581, 92] on icon at bounding box center [577, 105] width 27 height 27
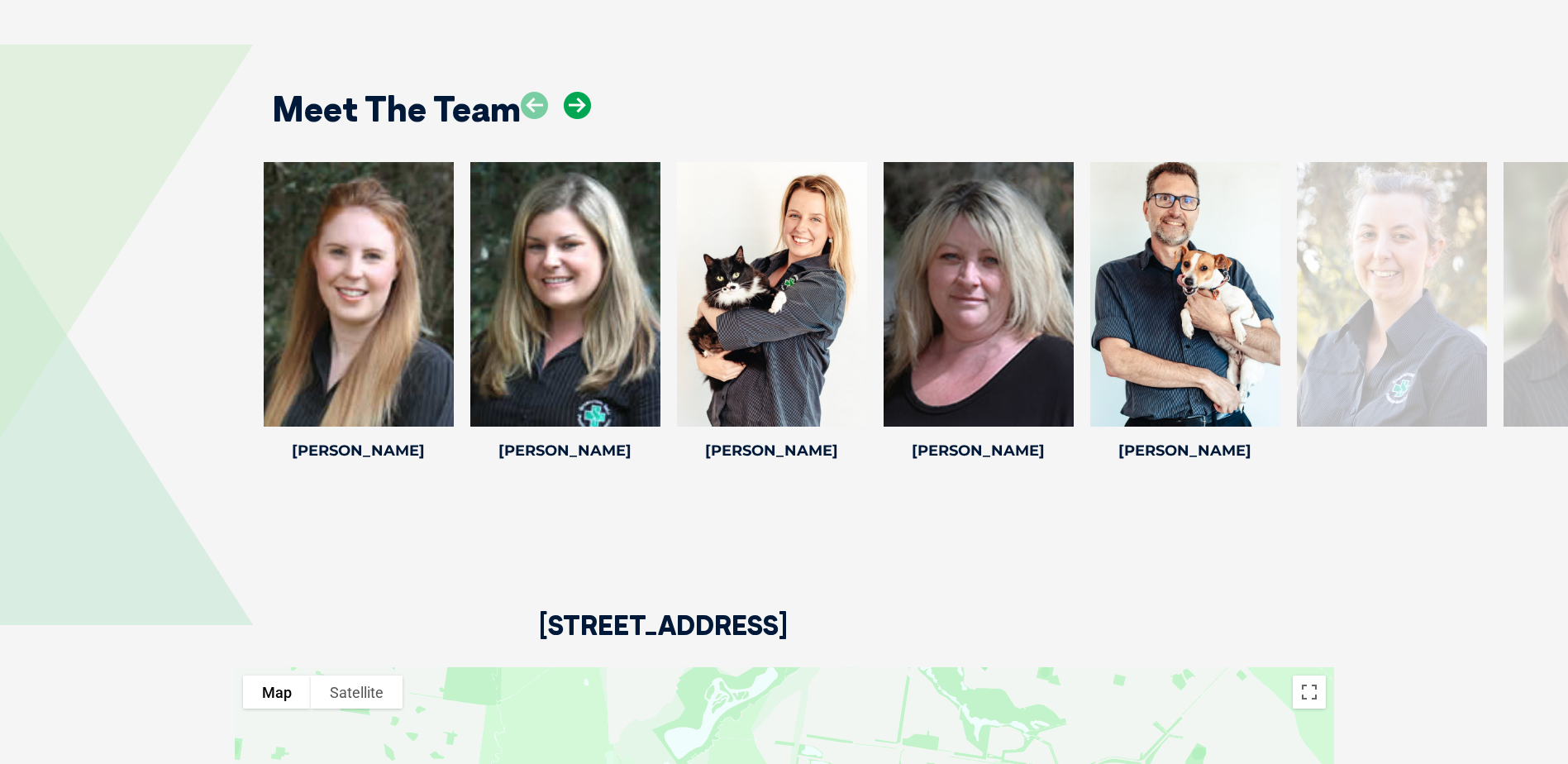
click at [581, 92] on icon at bounding box center [577, 105] width 27 height 27
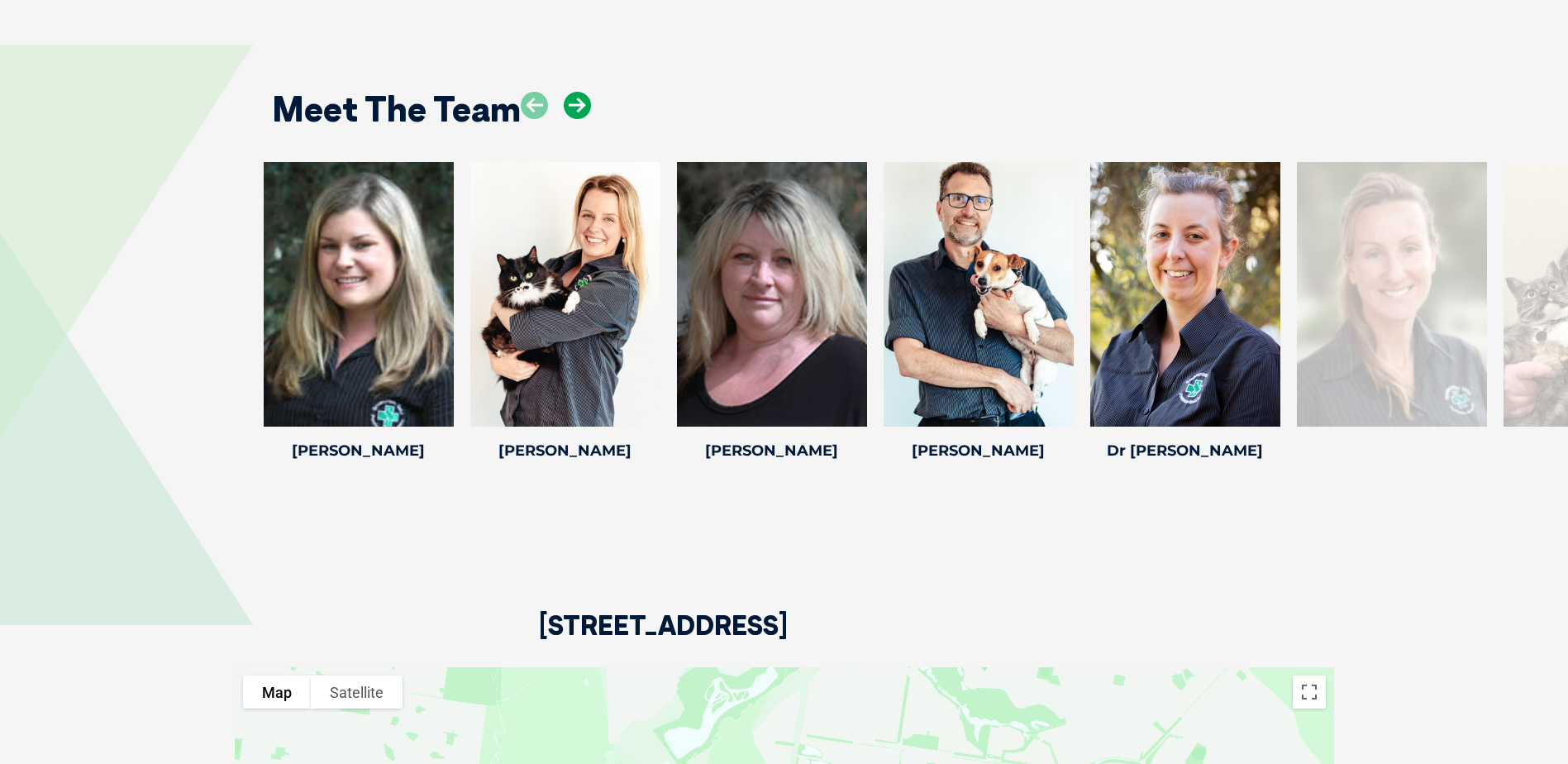
click at [581, 92] on icon at bounding box center [577, 105] width 27 height 27
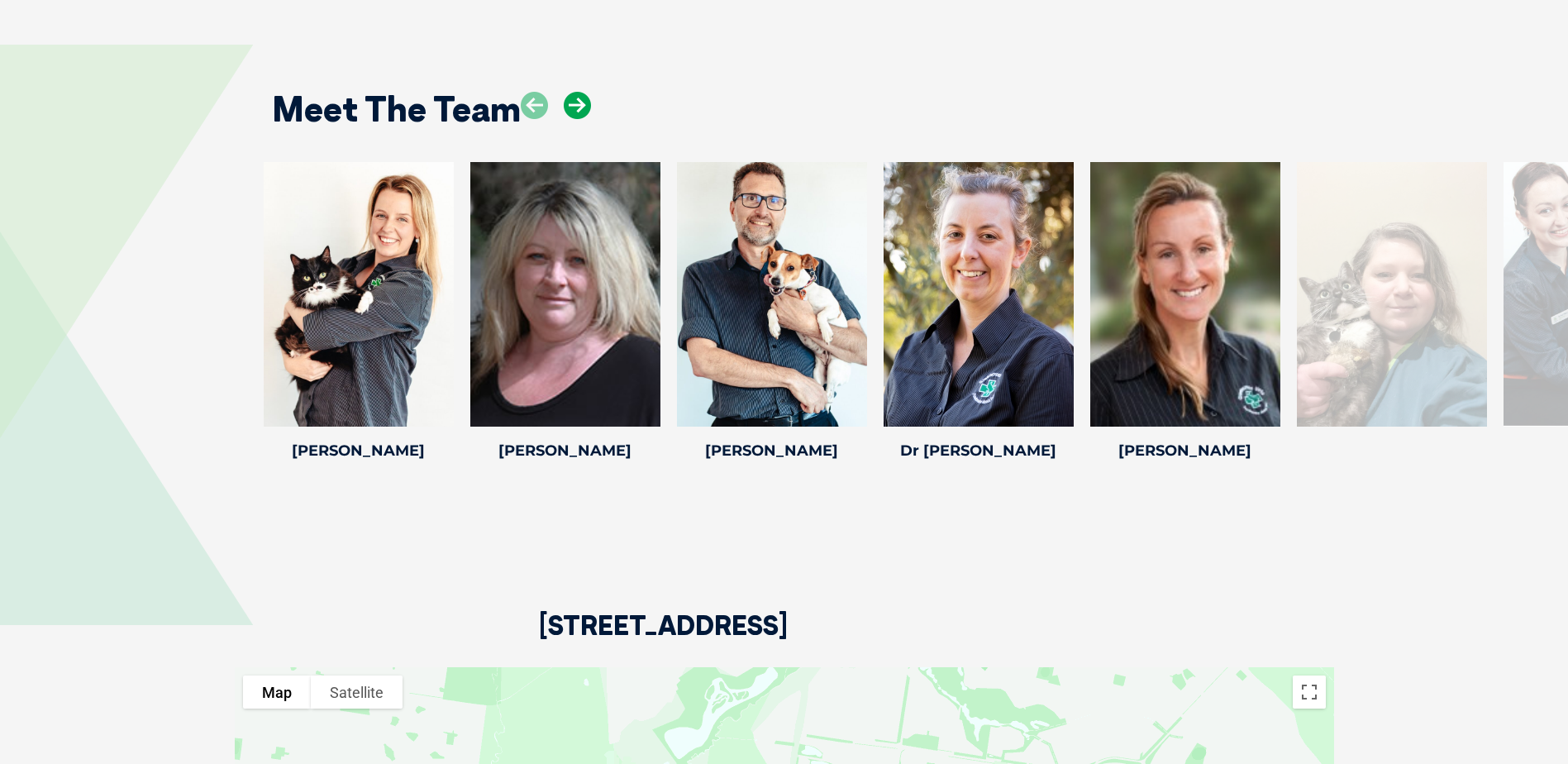
click at [581, 92] on icon at bounding box center [577, 105] width 27 height 27
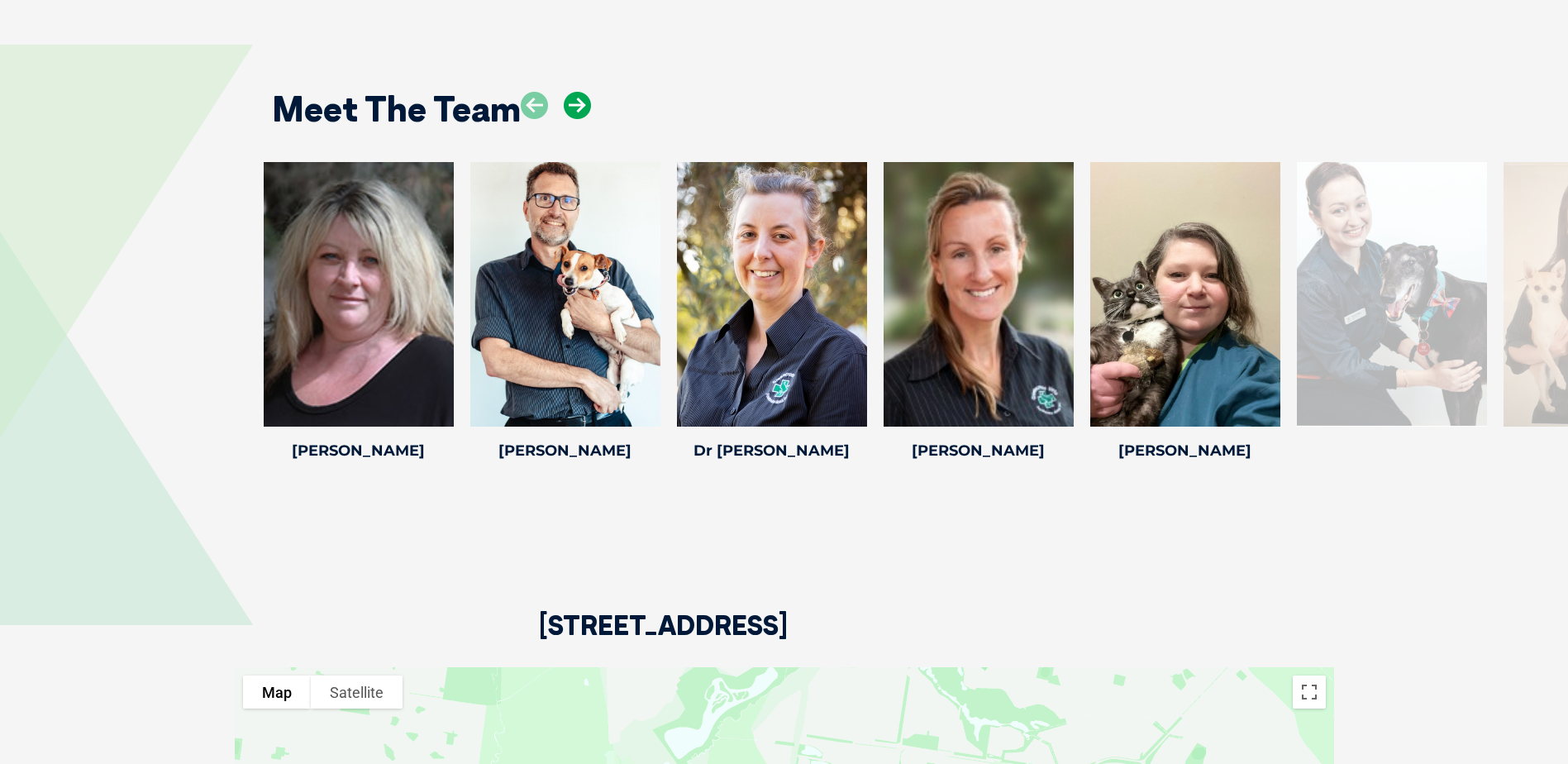
click at [581, 92] on icon at bounding box center [577, 105] width 27 height 27
click at [579, 92] on icon at bounding box center [577, 105] width 27 height 27
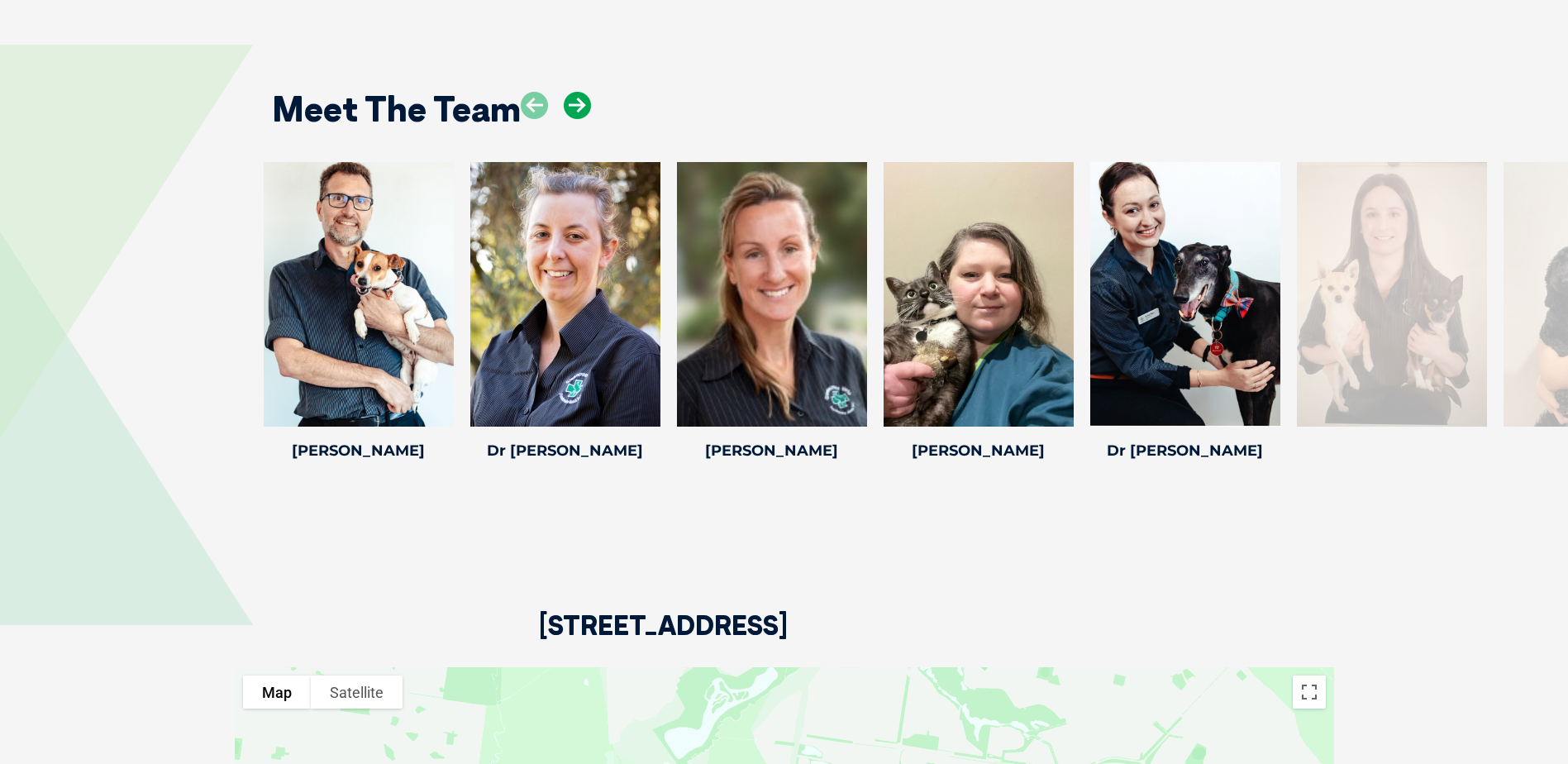
click at [579, 92] on icon at bounding box center [577, 105] width 27 height 27
click at [579, 92] on icon at bounding box center [577, 105] width 27 height 27
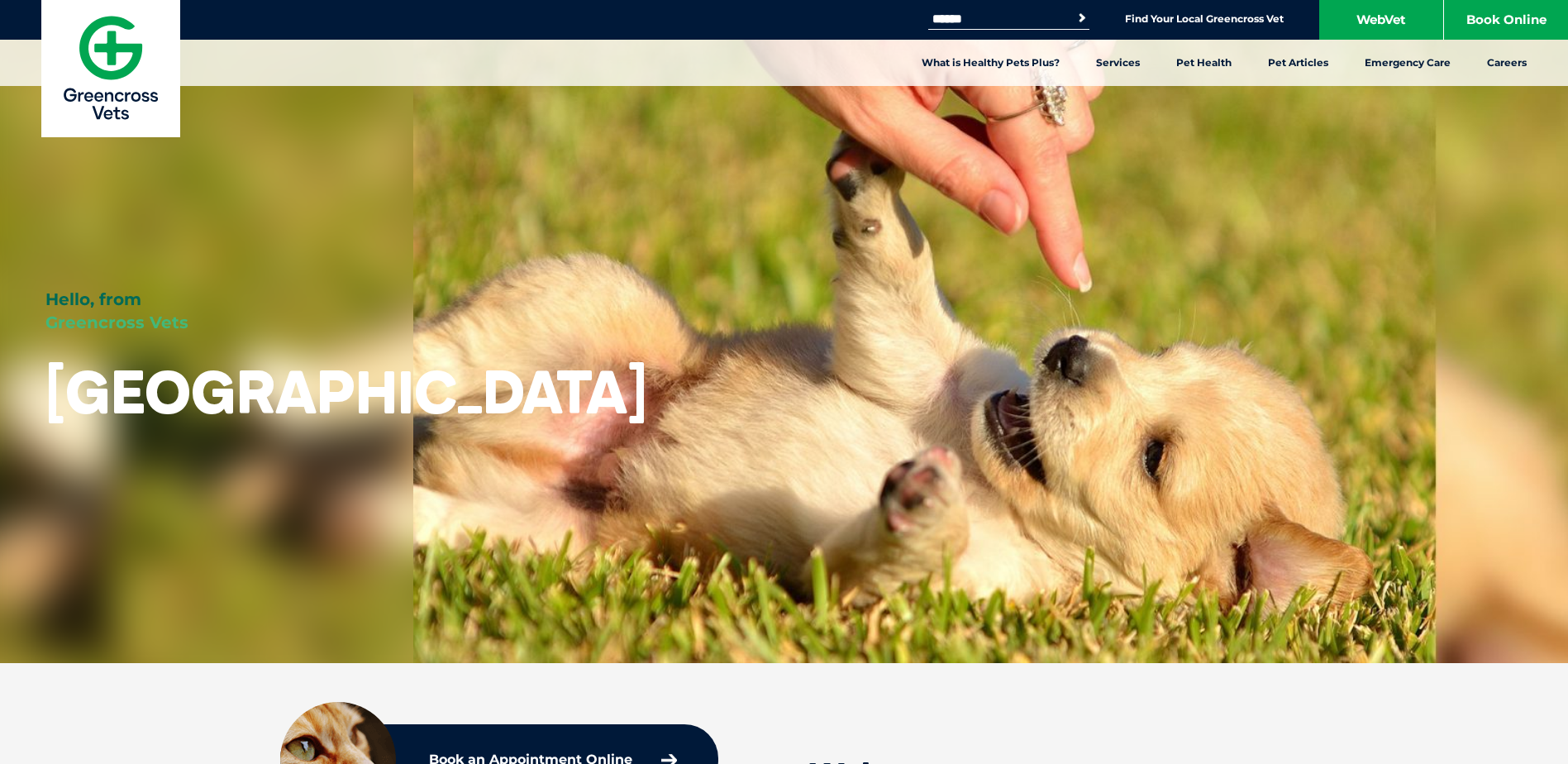
scroll to position [0, 0]
